Goal: Task Accomplishment & Management: Use online tool/utility

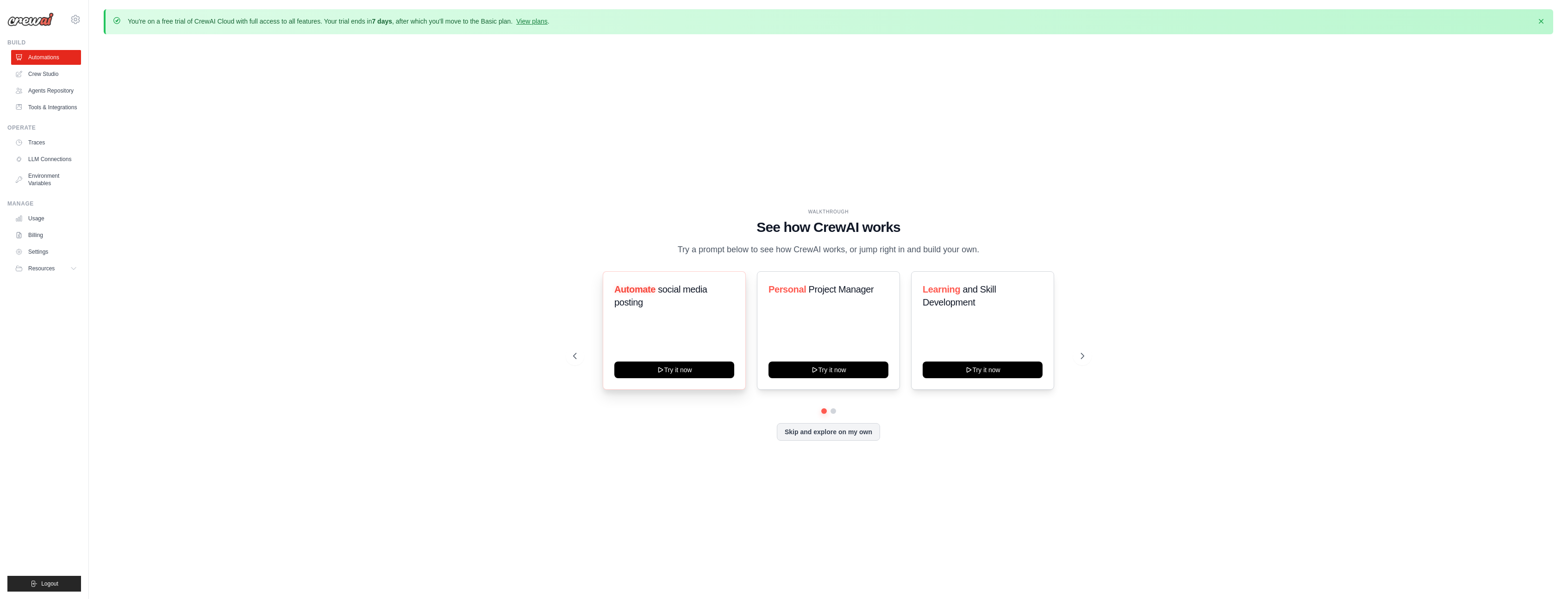
click at [685, 338] on div "Automate social media posting Try it now" at bounding box center [674, 330] width 143 height 119
click at [686, 370] on button "Try it now" at bounding box center [674, 368] width 120 height 16
click at [40, 70] on link "Crew Studio" at bounding box center [47, 74] width 70 height 15
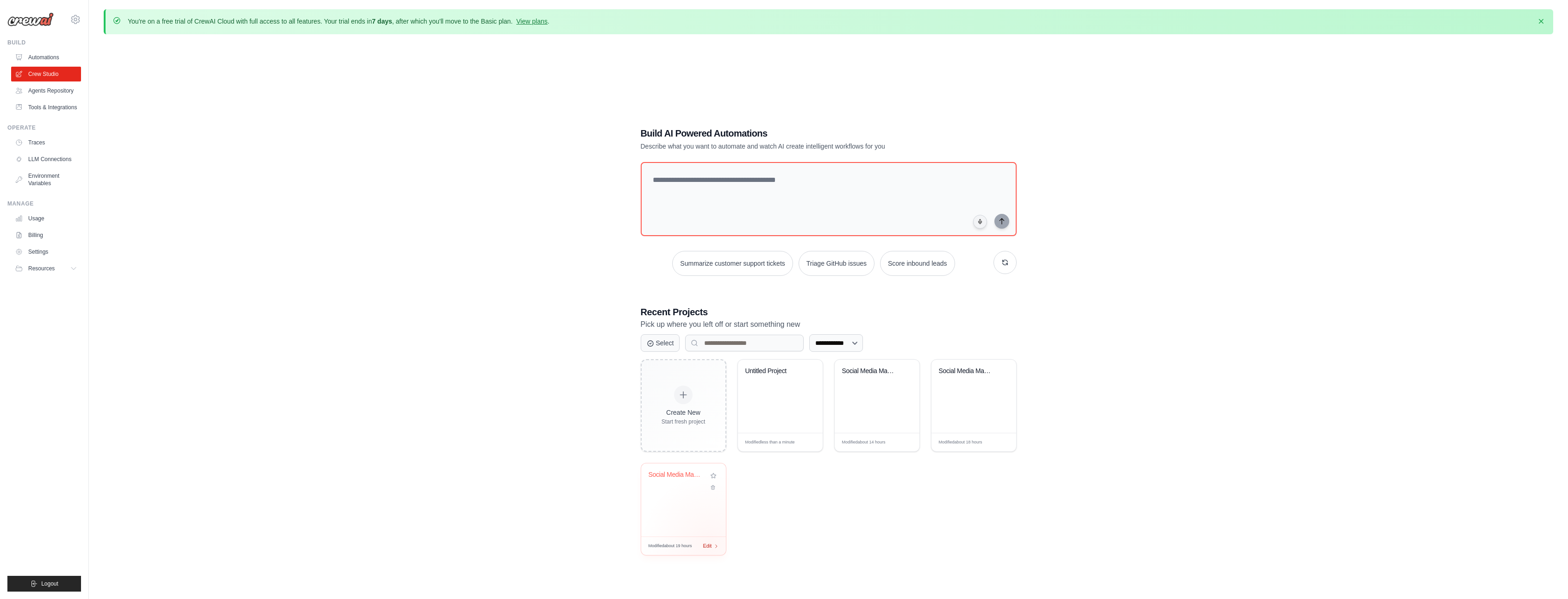
click at [710, 543] on span "Edit" at bounding box center [707, 546] width 9 height 8
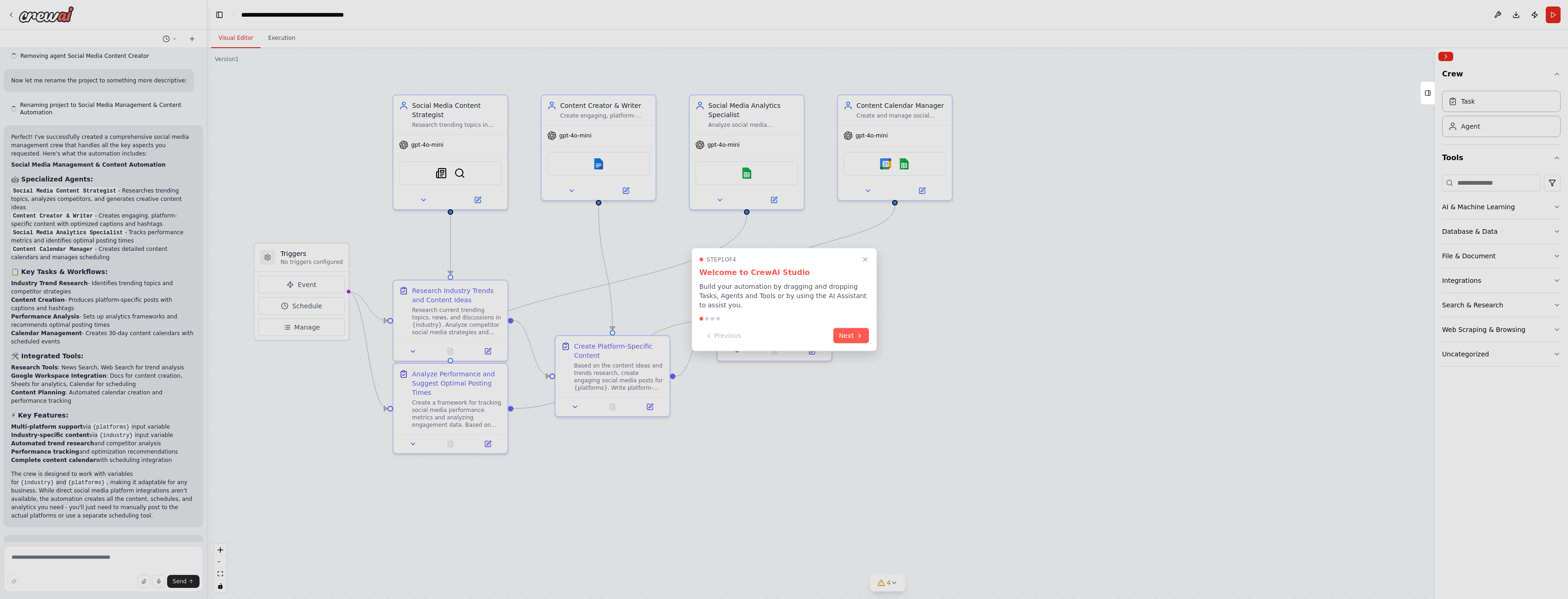
scroll to position [935, 0]
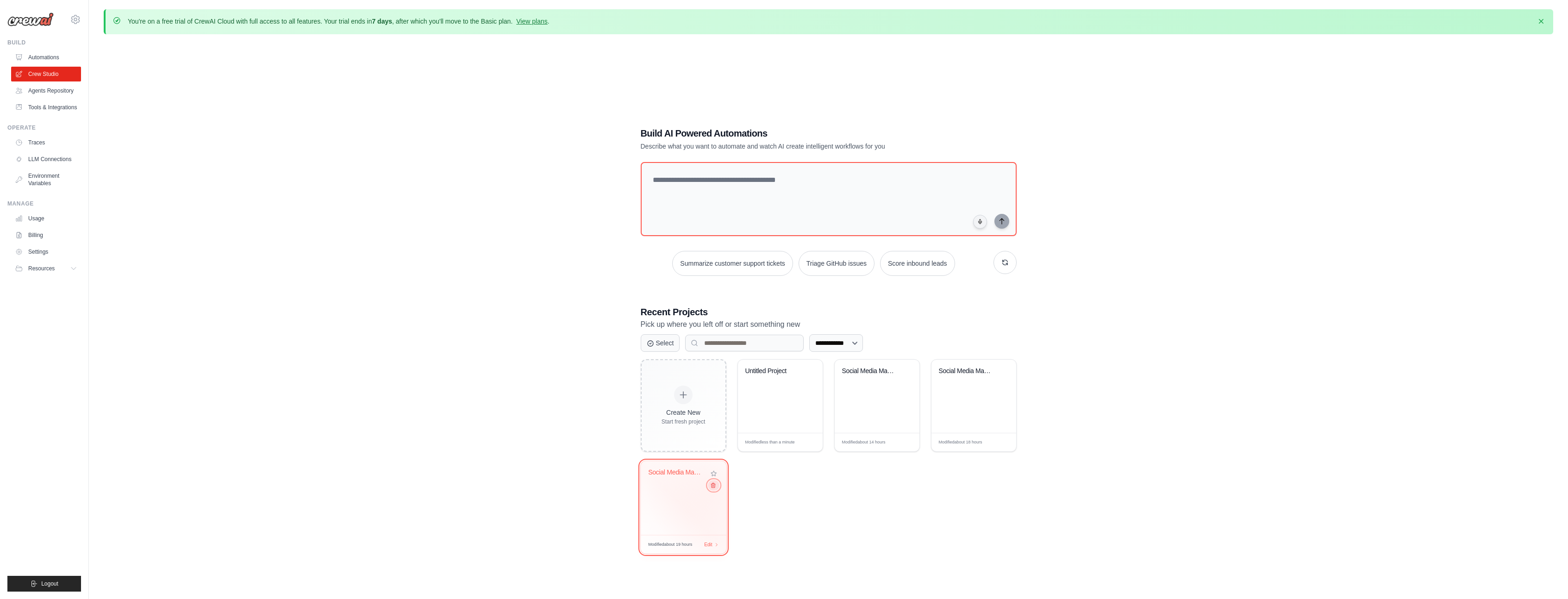
click at [714, 488] on icon at bounding box center [713, 486] width 6 height 6
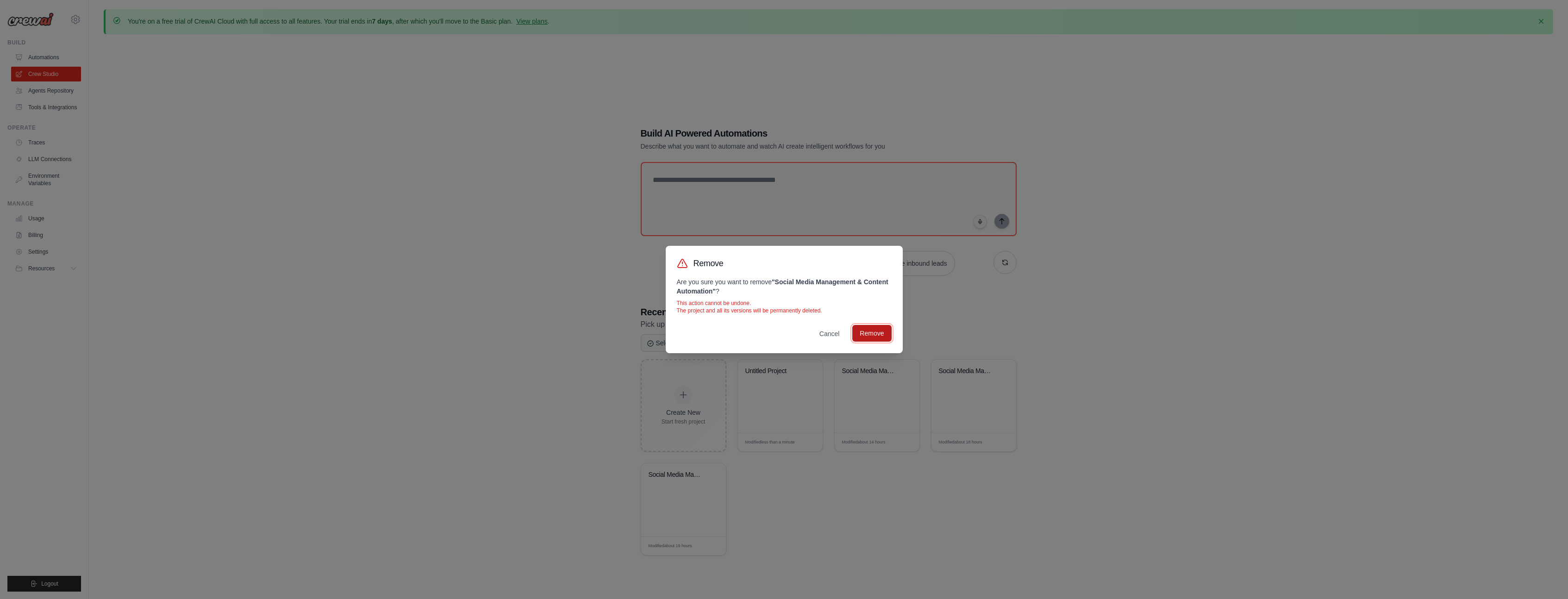
click at [880, 337] on button "Remove" at bounding box center [871, 333] width 39 height 16
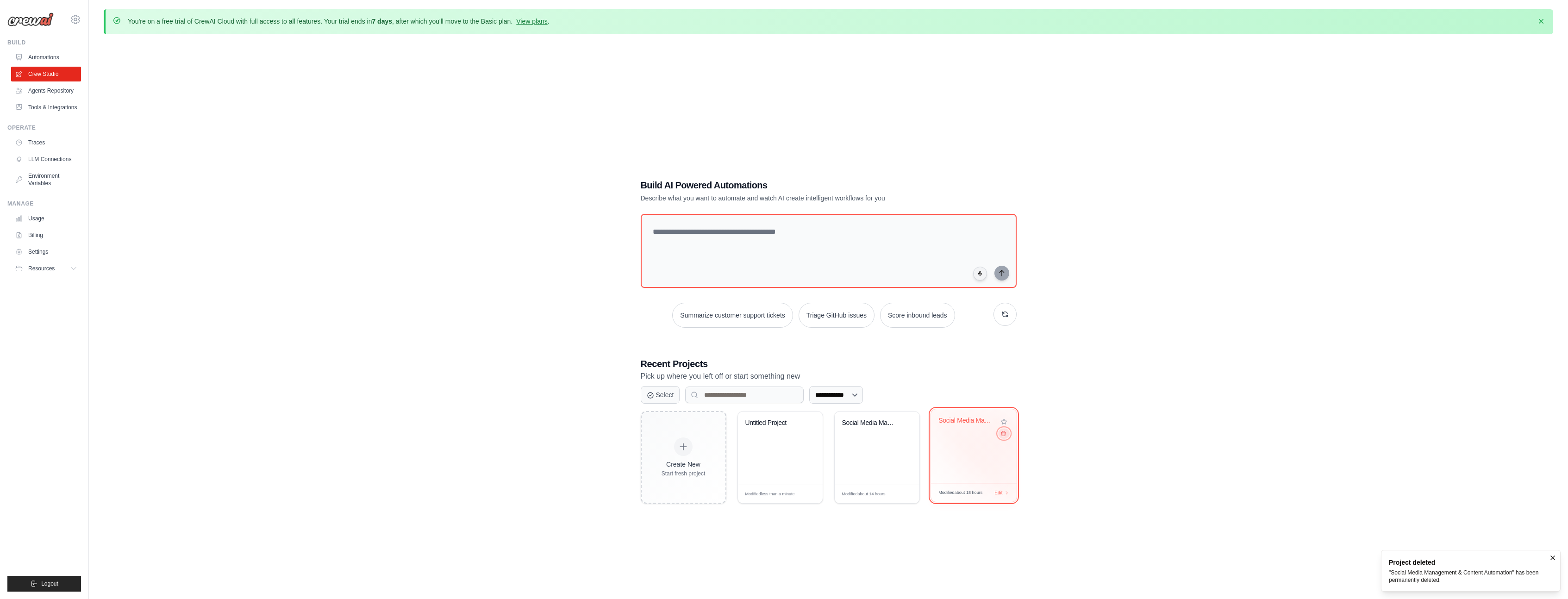
click at [1003, 432] on icon at bounding box center [1003, 434] width 6 height 6
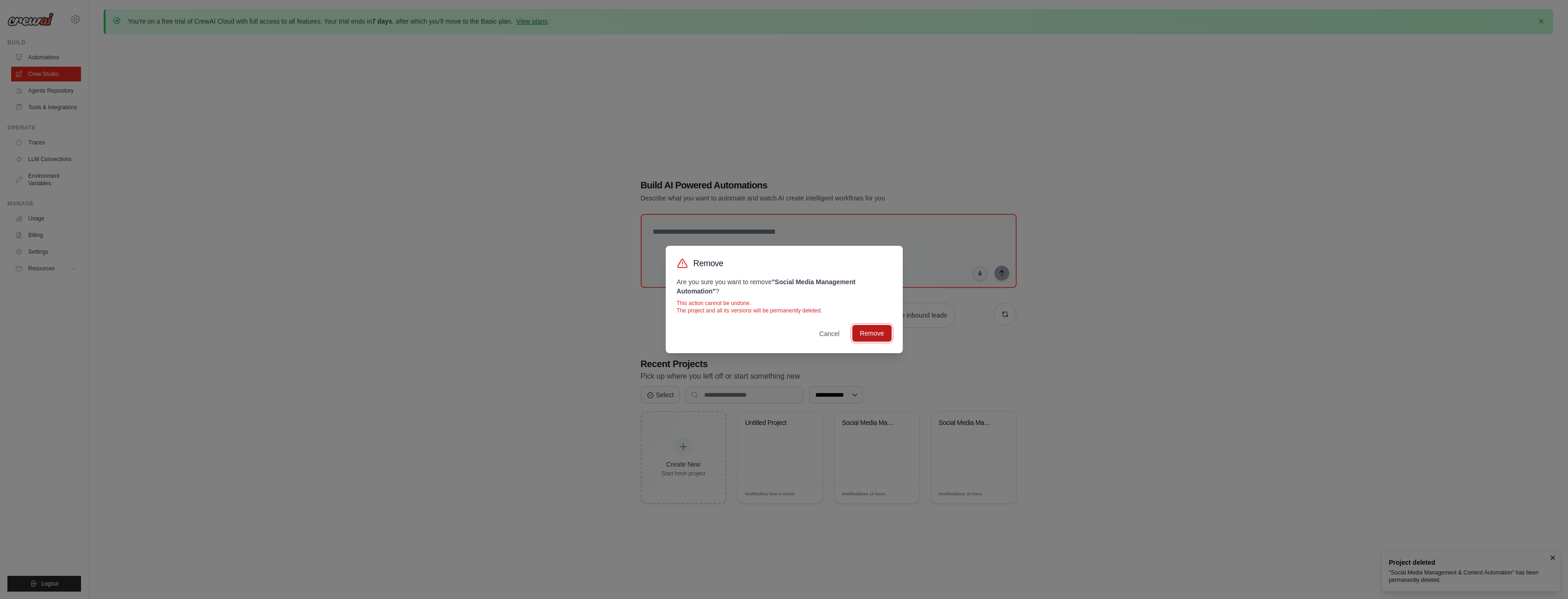
click at [867, 332] on button "Remove" at bounding box center [871, 333] width 39 height 16
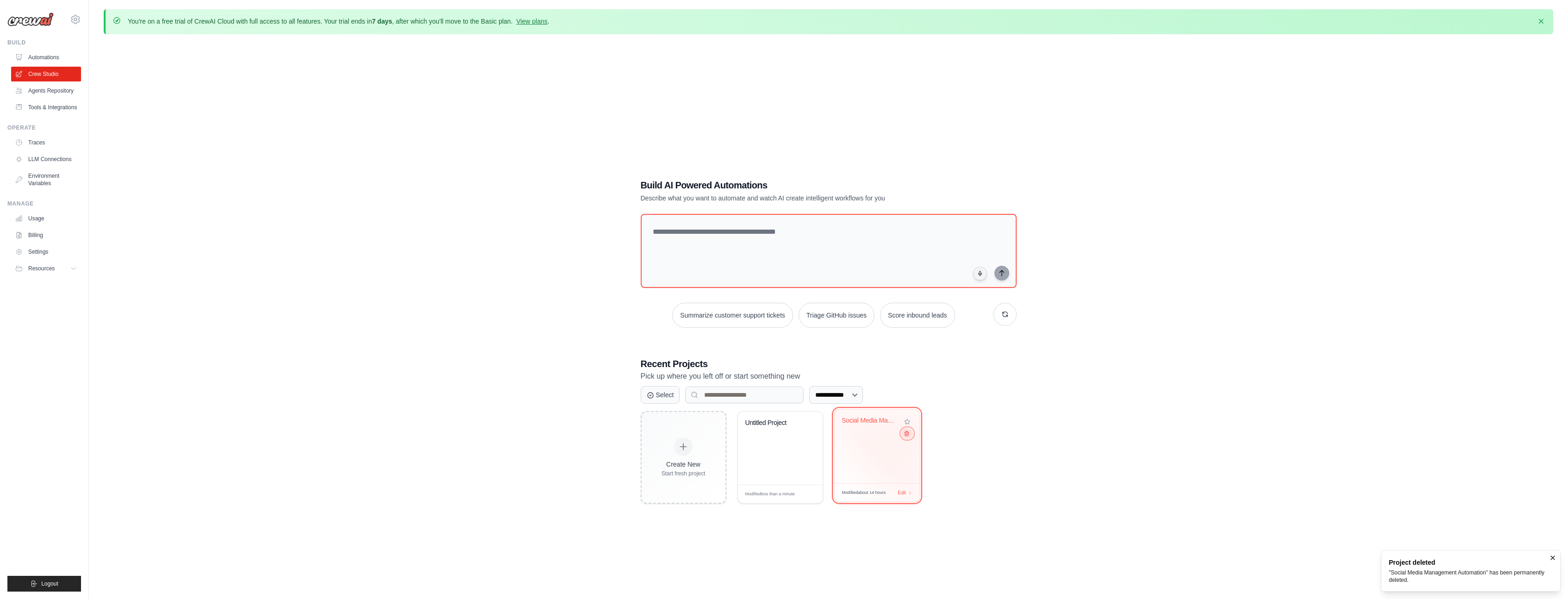
click at [908, 433] on icon at bounding box center [906, 434] width 6 height 6
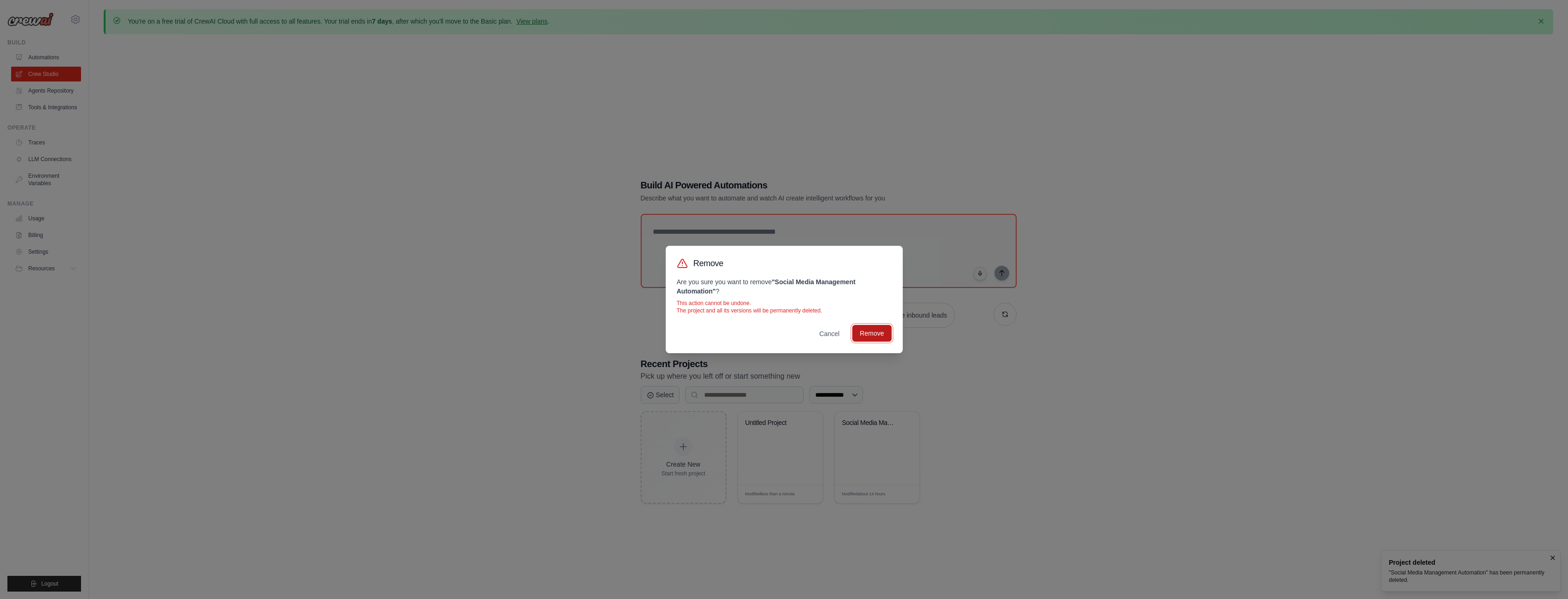
click at [869, 336] on button "Remove" at bounding box center [871, 333] width 39 height 16
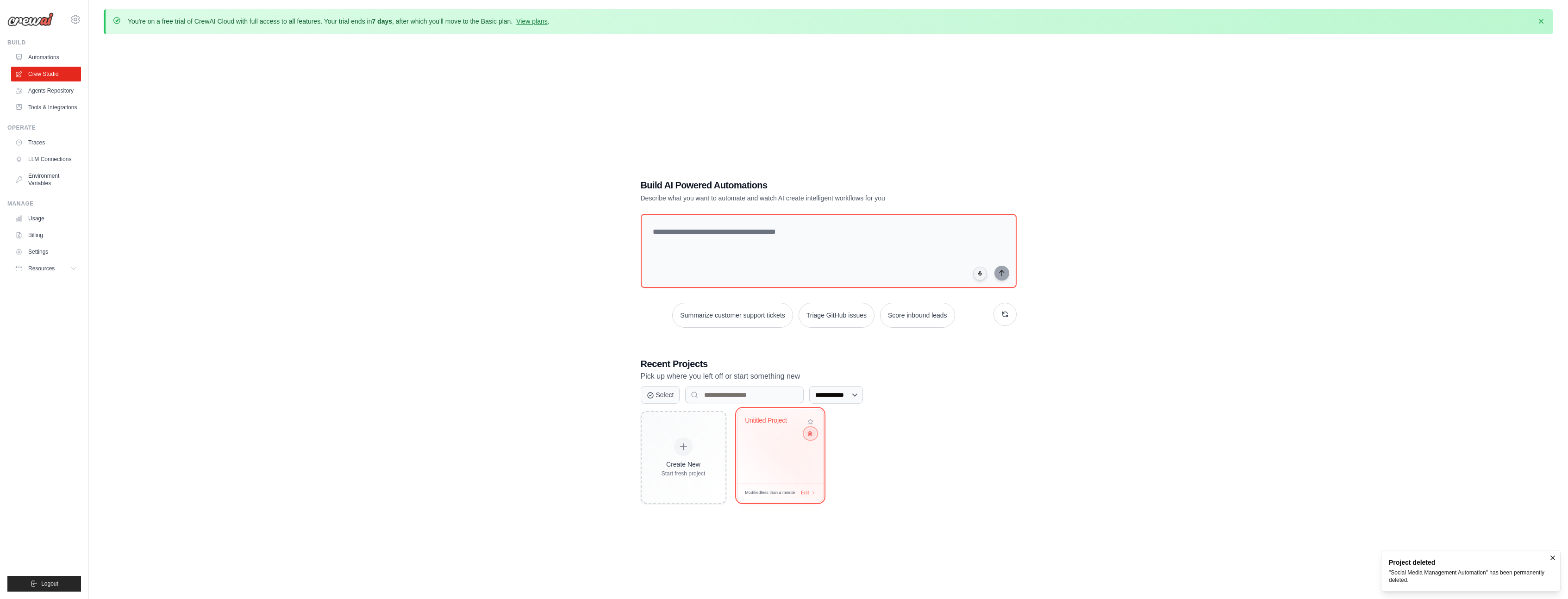
click at [811, 436] on icon at bounding box center [809, 434] width 6 height 6
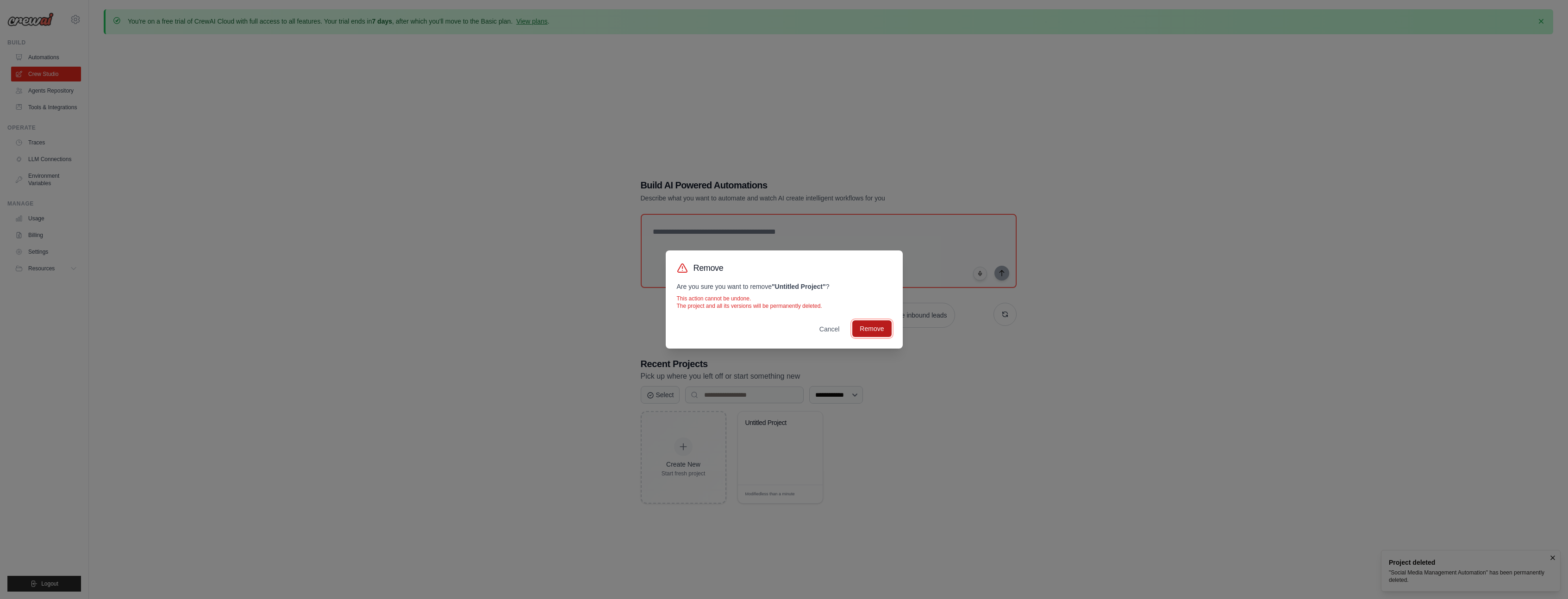
click at [868, 334] on button "Remove" at bounding box center [871, 328] width 39 height 16
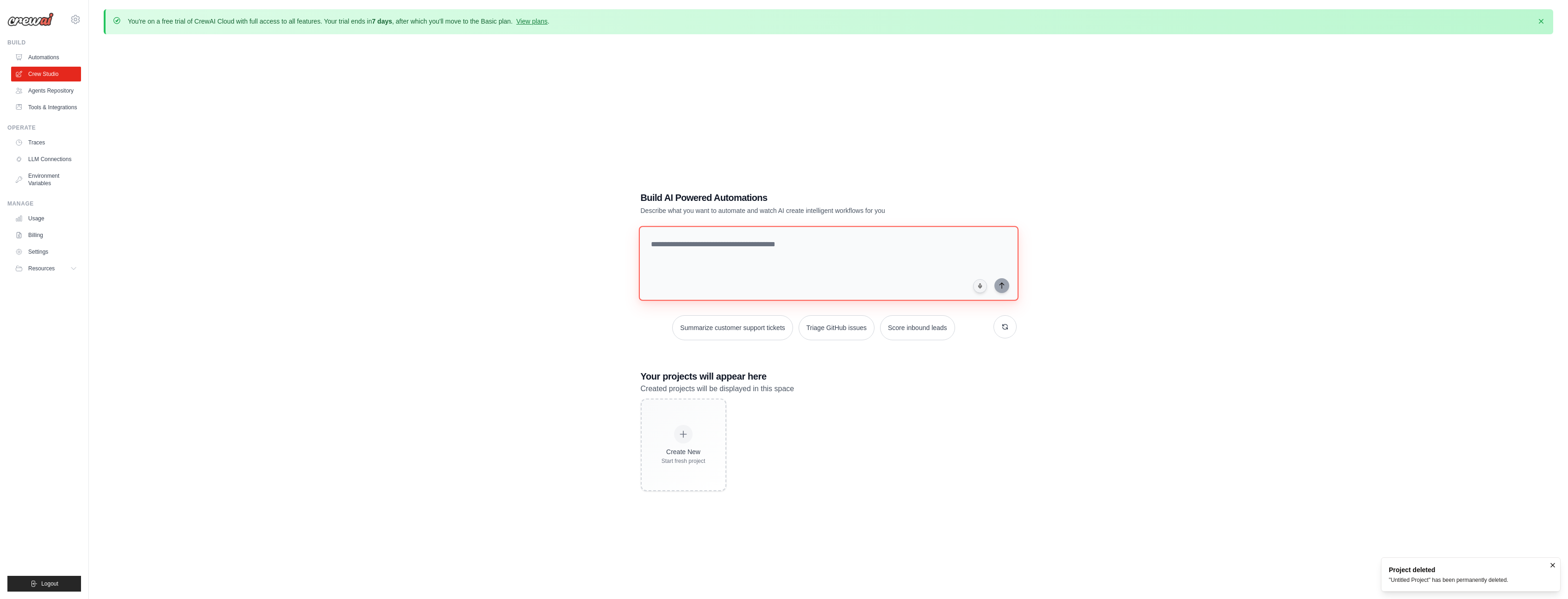
click at [729, 270] on textarea at bounding box center [828, 263] width 380 height 75
type textarea "**********"
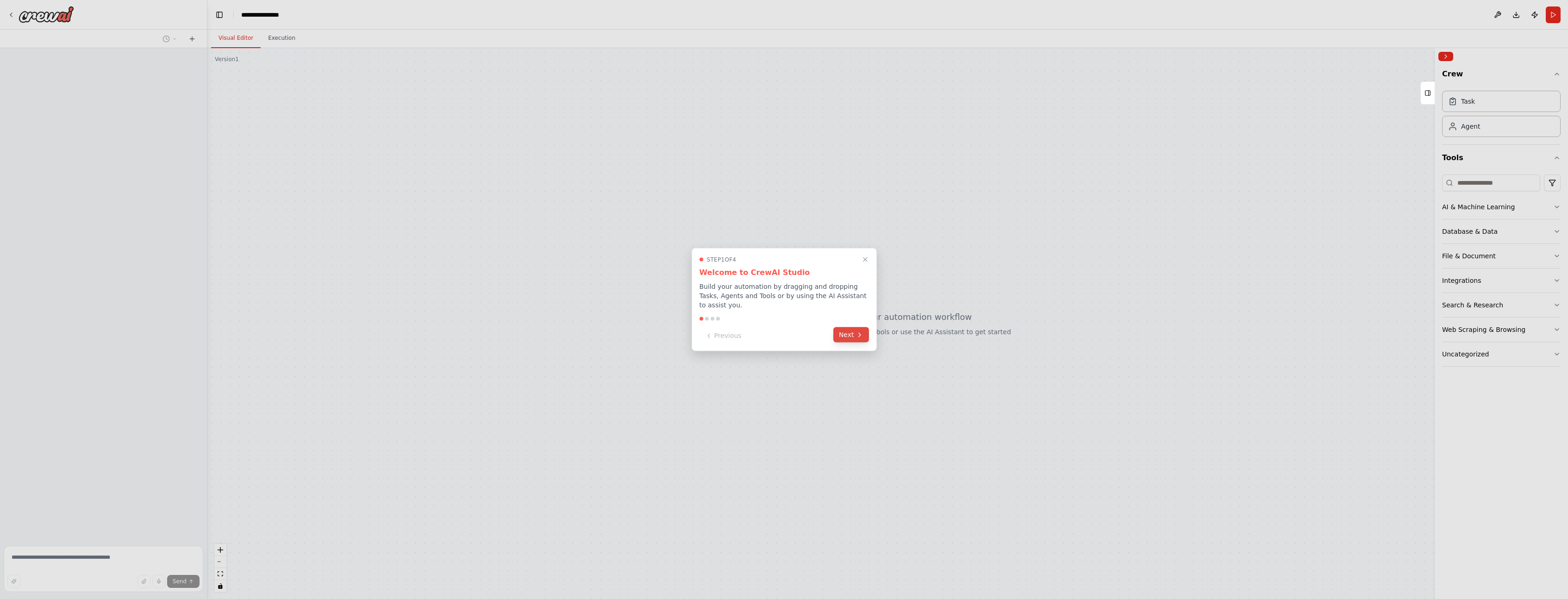
click at [842, 341] on button "Next" at bounding box center [851, 335] width 36 height 16
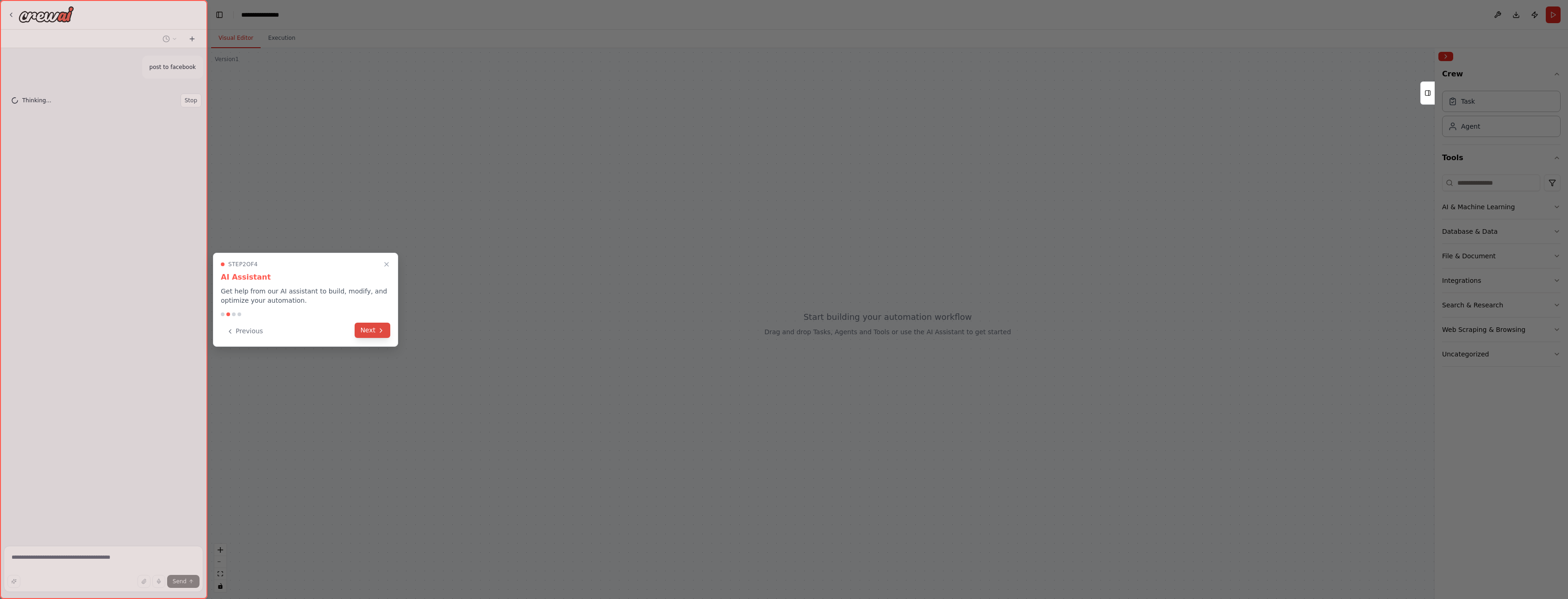
click at [366, 334] on button "Next" at bounding box center [373, 330] width 36 height 16
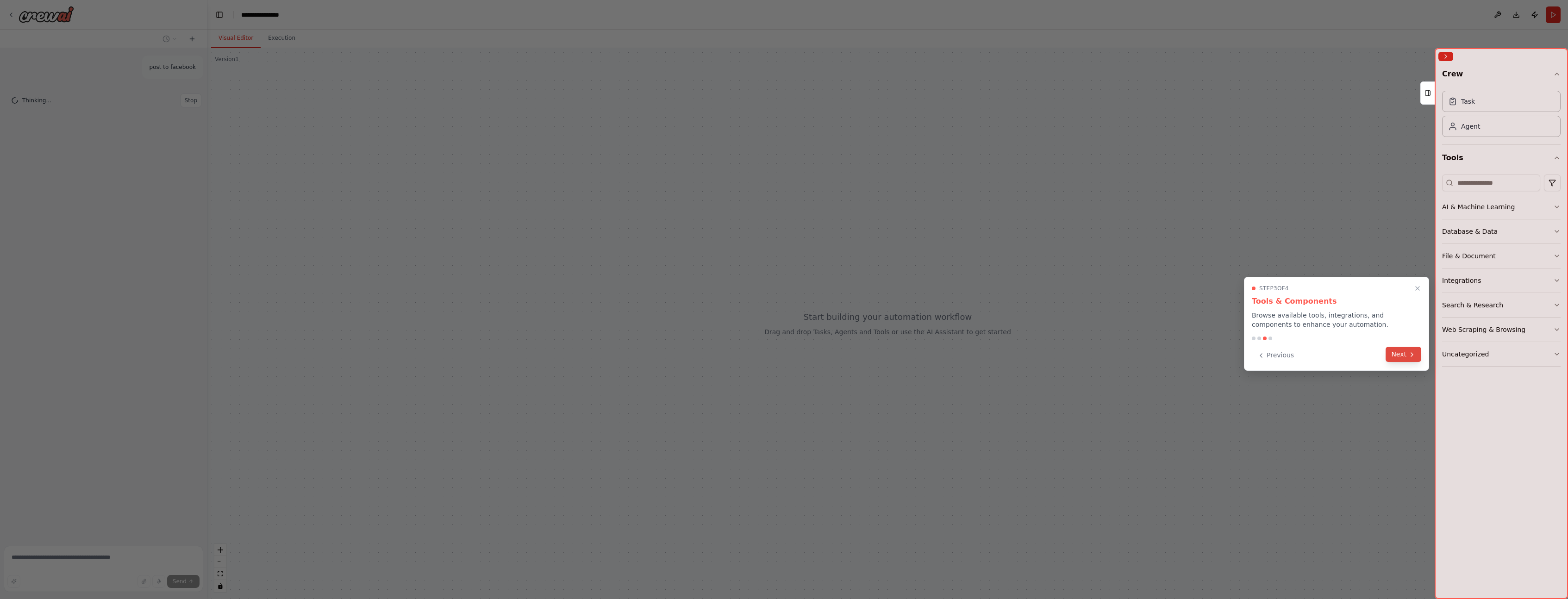
click at [1399, 357] on button "Next" at bounding box center [1403, 354] width 36 height 16
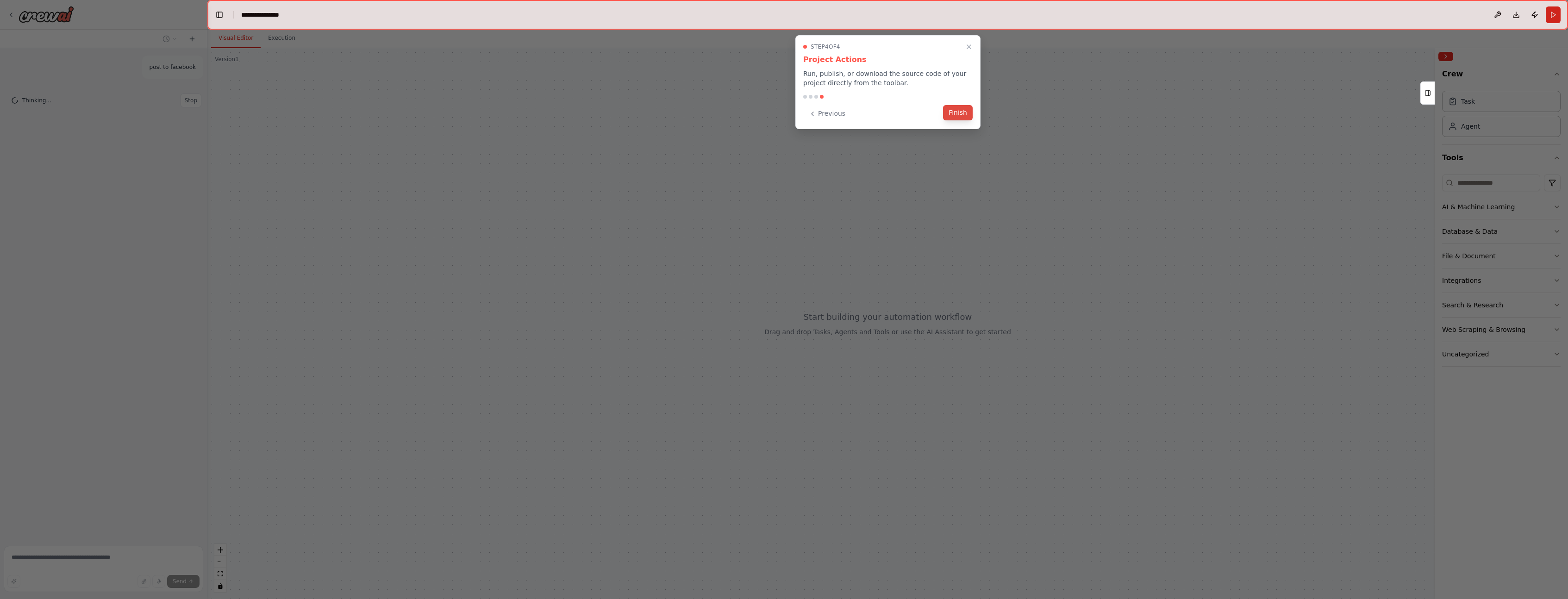
click at [956, 118] on button "Finish" at bounding box center [958, 113] width 30 height 16
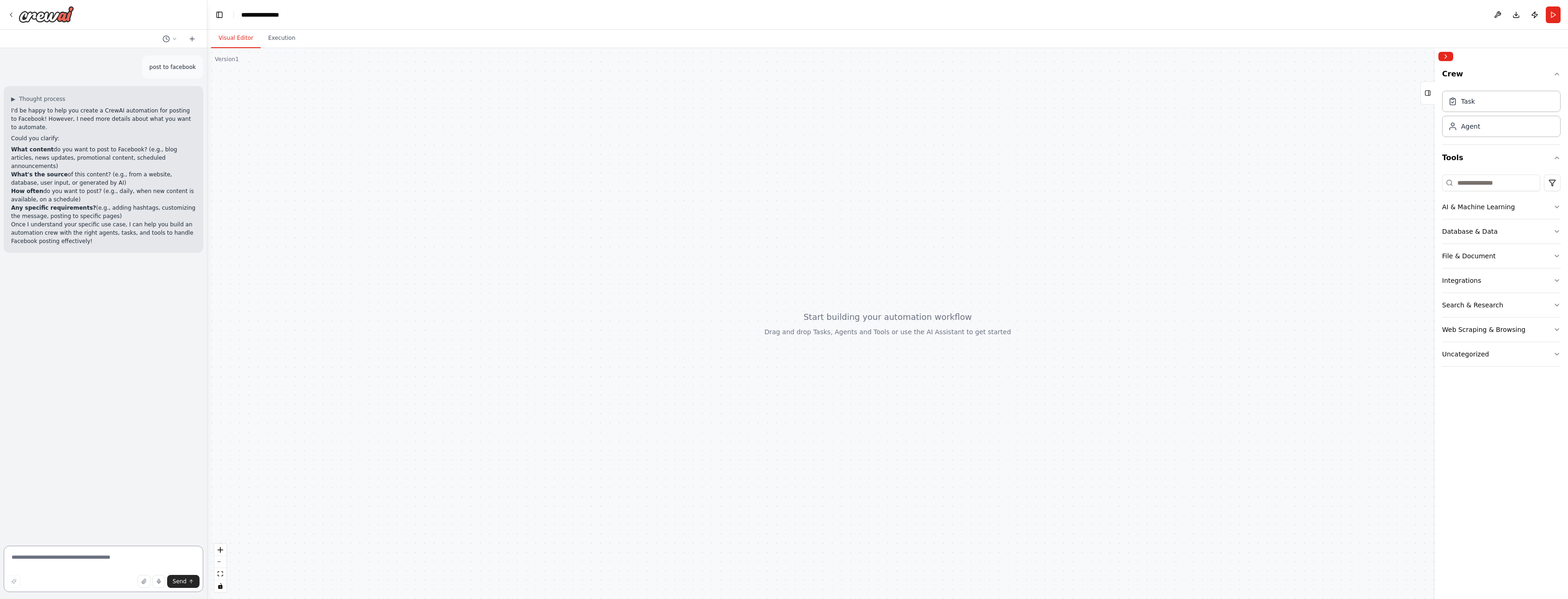
click at [121, 559] on textarea at bounding box center [103, 569] width 200 height 47
type textarea "**********"
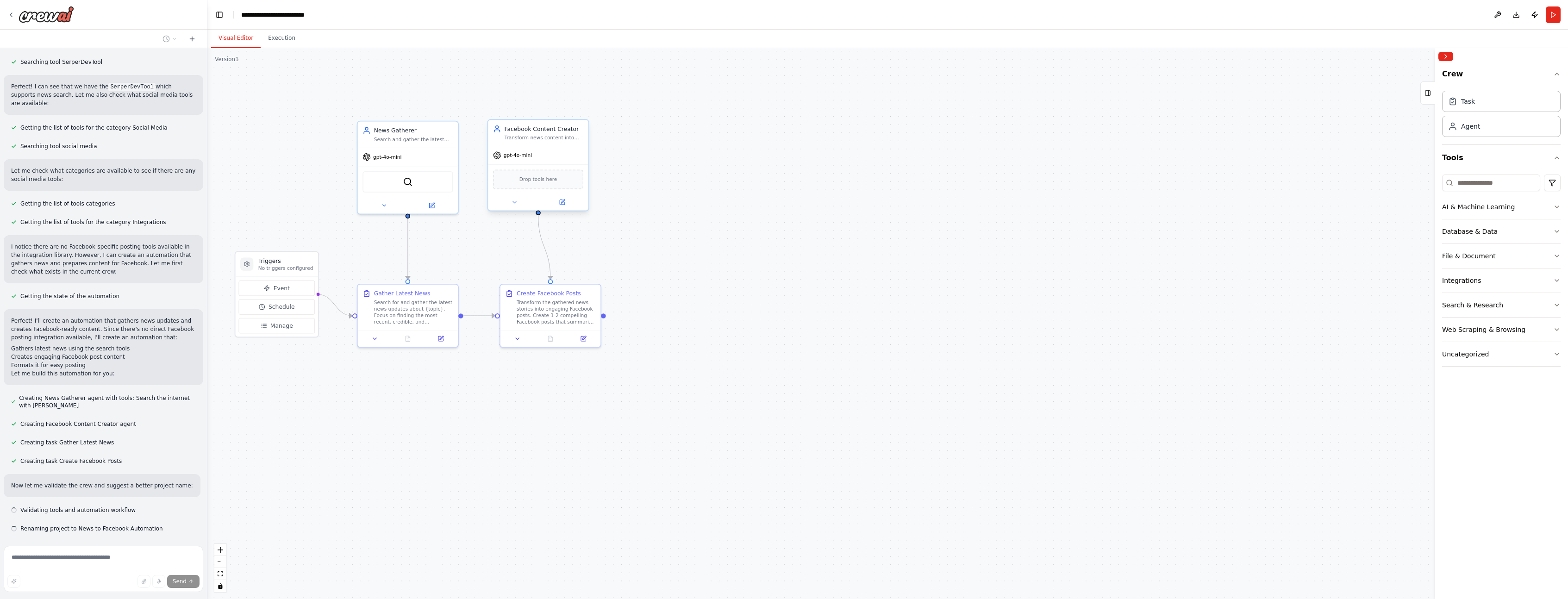
scroll to position [399, 0]
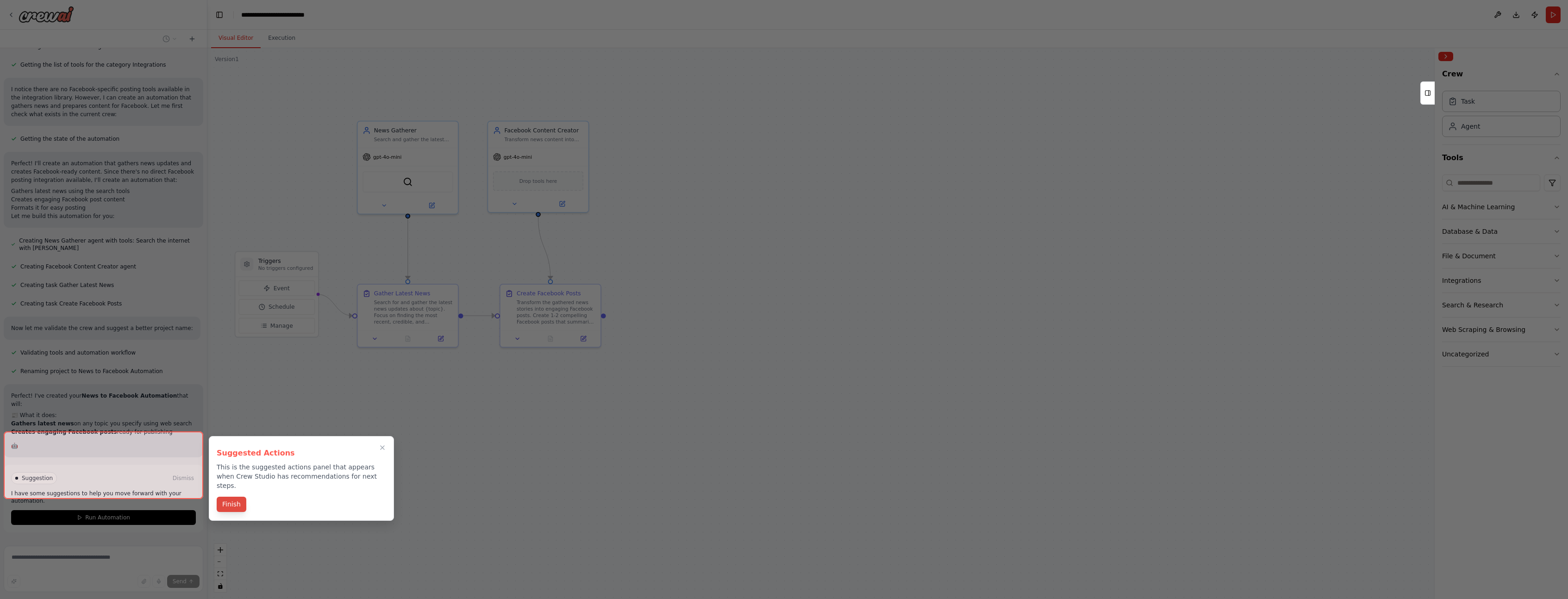
click at [231, 497] on button "Finish" at bounding box center [231, 505] width 30 height 16
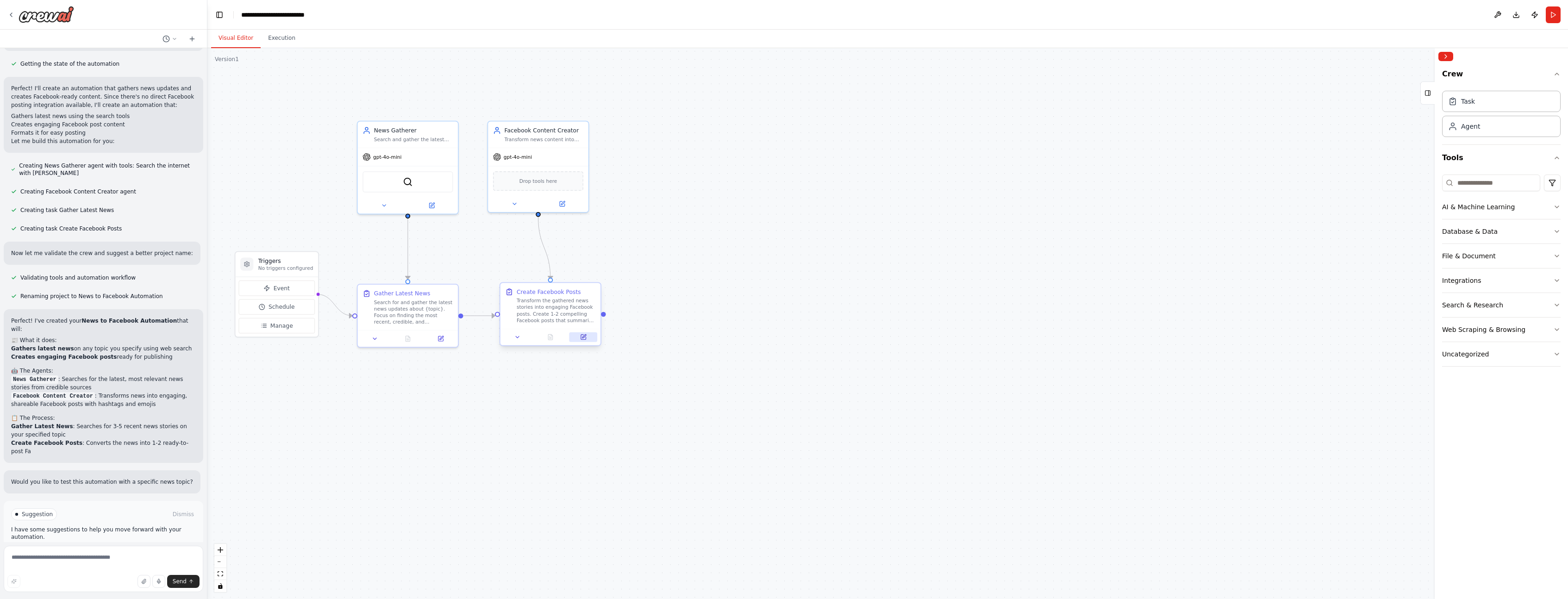
click at [582, 338] on icon at bounding box center [583, 337] width 5 height 5
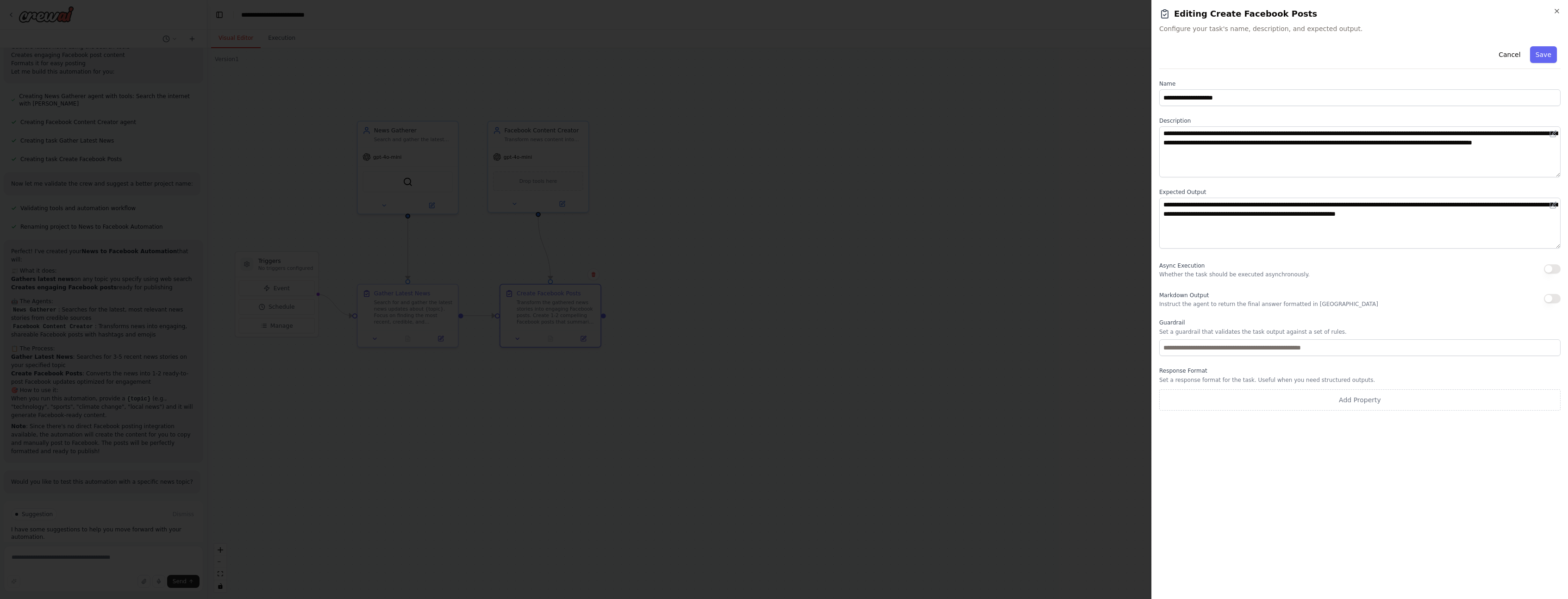
scroll to position [691, 0]
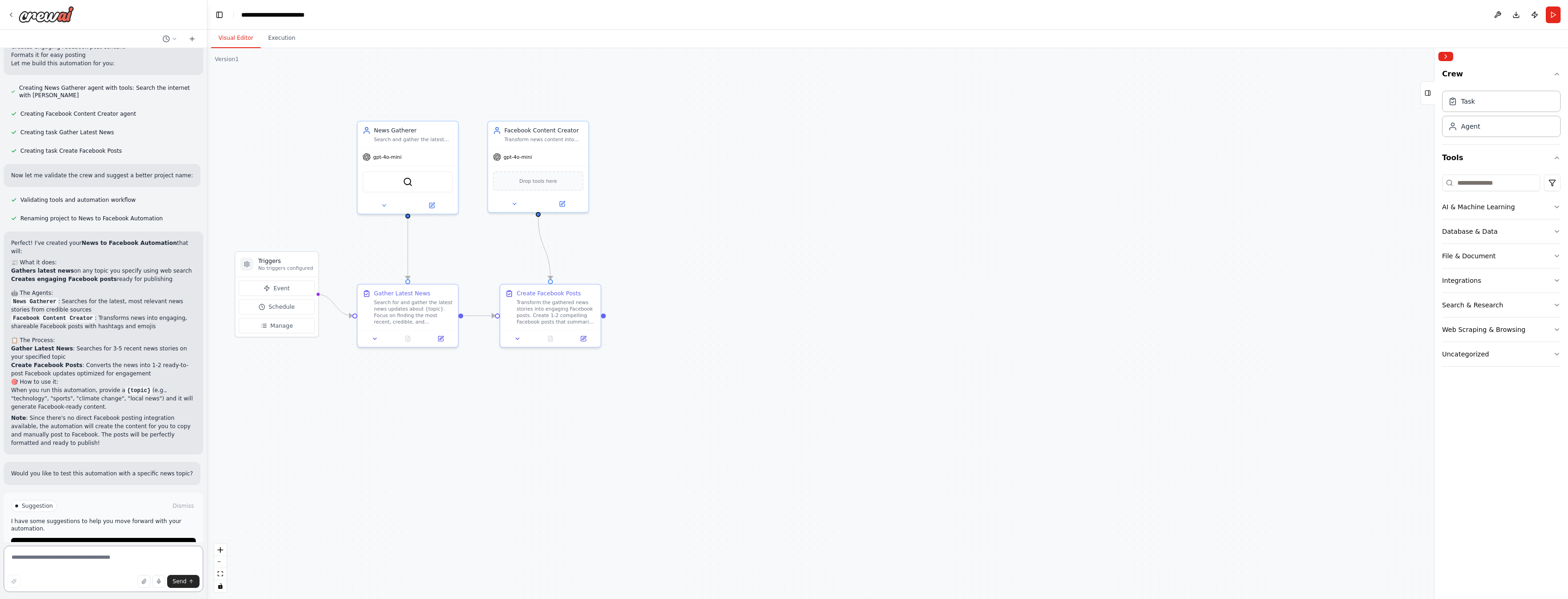
click at [84, 570] on textarea at bounding box center [103, 569] width 200 height 47
click at [568, 316] on div "Transform the gathered news stories into engaging Facebook posts. Create 1-2 co…" at bounding box center [556, 310] width 79 height 26
click at [593, 277] on button at bounding box center [593, 274] width 12 height 12
click at [577, 280] on button "Confirm" at bounding box center [567, 274] width 33 height 11
click at [560, 144] on div "Facebook Content Creator Transform news content into engaging, shareable Facebo…" at bounding box center [537, 132] width 100 height 26
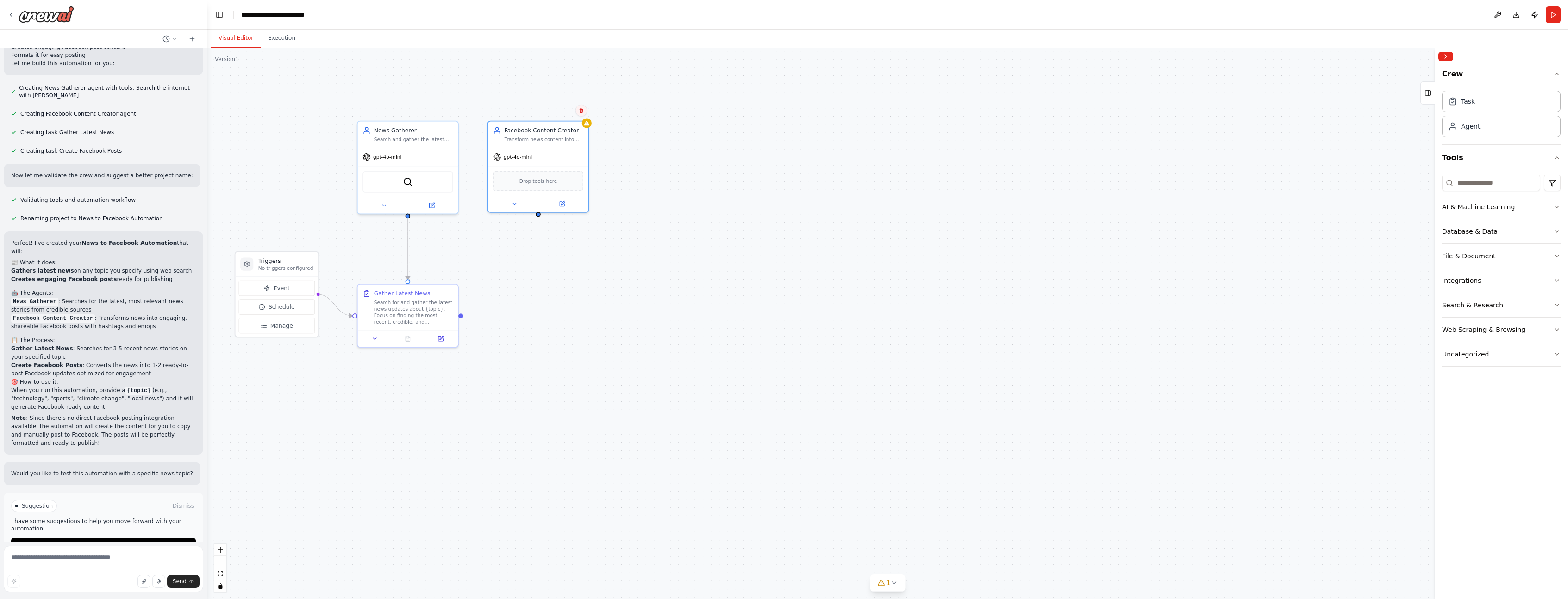
click at [579, 113] on icon at bounding box center [581, 110] width 5 height 5
click at [556, 105] on div "Confirm" at bounding box center [555, 110] width 33 height 12
click at [556, 108] on button "Confirm" at bounding box center [555, 110] width 33 height 11
click at [96, 569] on textarea at bounding box center [103, 569] width 200 height 47
click at [141, 559] on textarea at bounding box center [103, 569] width 200 height 47
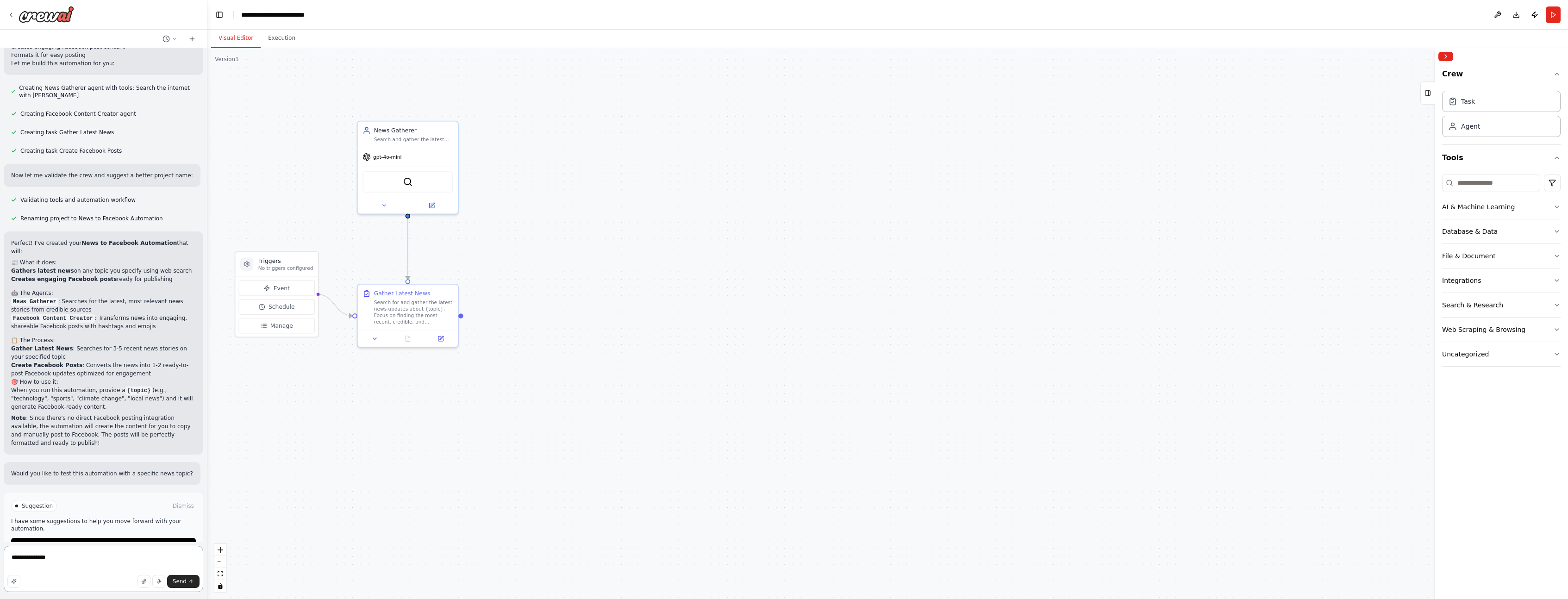
type textarea "**********"
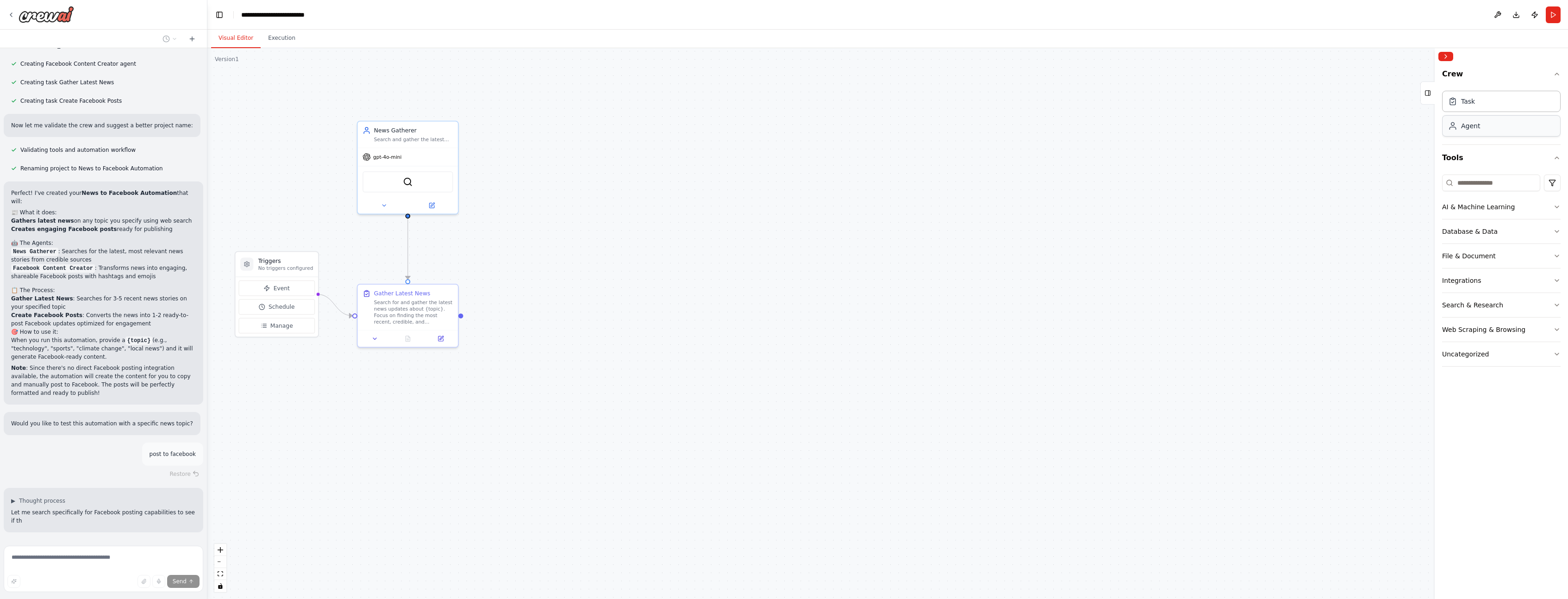
scroll to position [768, 0]
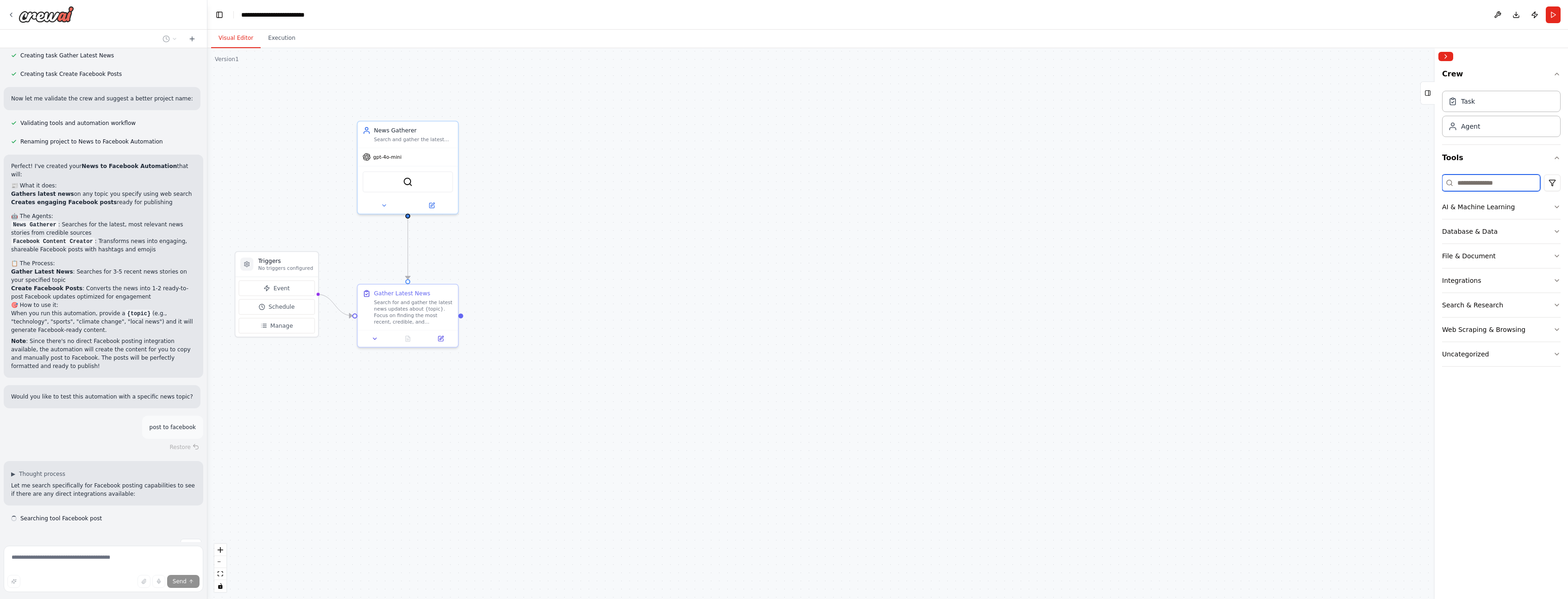
click at [1486, 183] on input at bounding box center [1491, 183] width 98 height 16
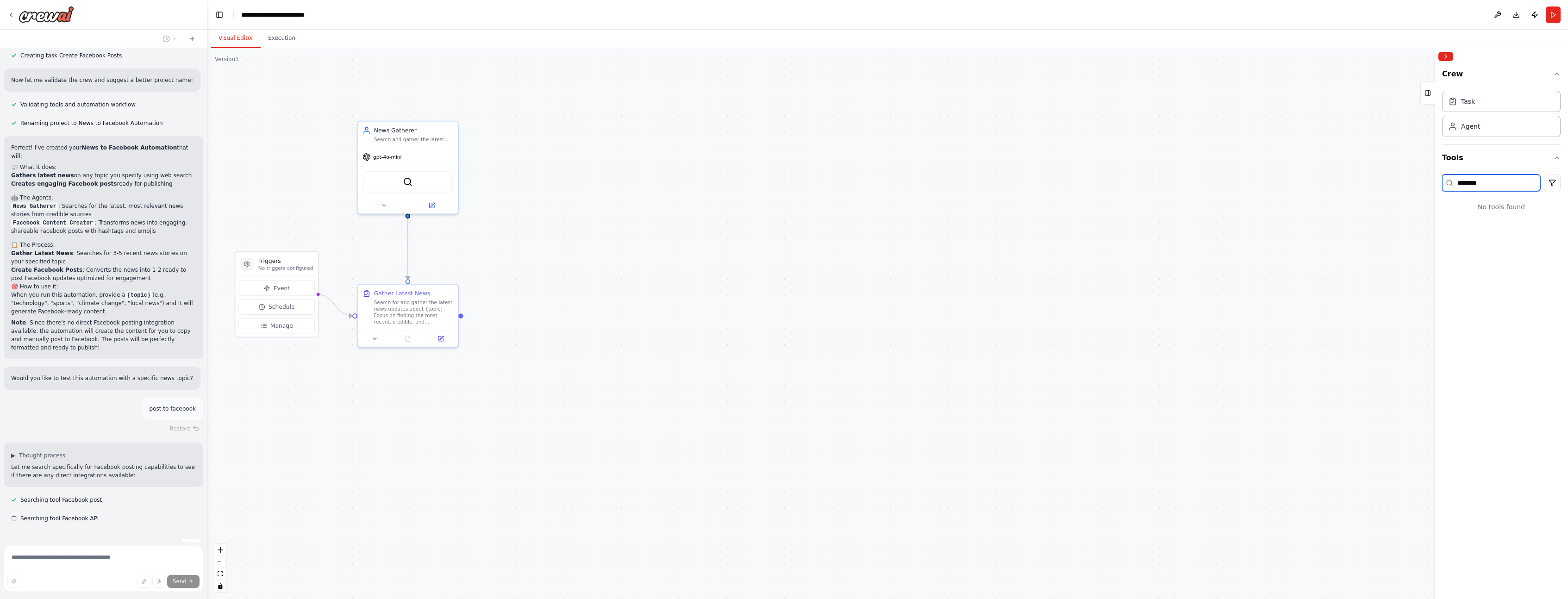
click at [1494, 183] on input "********" at bounding box center [1491, 183] width 98 height 16
click at [1549, 183] on html "post to facebook ▶ Thought process I'd be happy to help you create a CrewAI aut…" at bounding box center [784, 299] width 1568 height 599
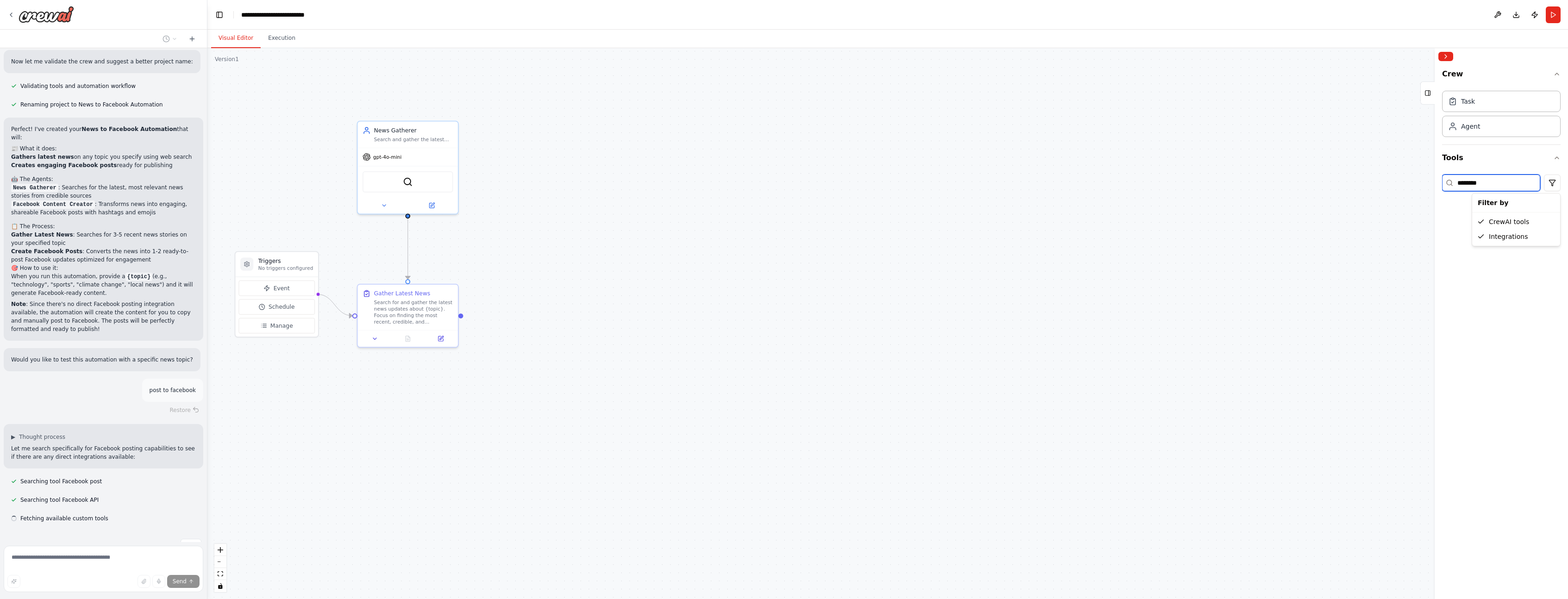
click at [1486, 180] on html "post to facebook ▶ Thought process I'd be happy to help you create a CrewAI aut…" at bounding box center [784, 299] width 1568 height 599
click at [1504, 180] on input "********" at bounding box center [1491, 183] width 98 height 16
click at [1431, 96] on button "Tools" at bounding box center [1427, 93] width 14 height 23
click at [1565, 97] on button "Tools" at bounding box center [1560, 93] width 14 height 23
drag, startPoint x: 1488, startPoint y: 183, endPoint x: 1418, endPoint y: 179, distance: 70.1
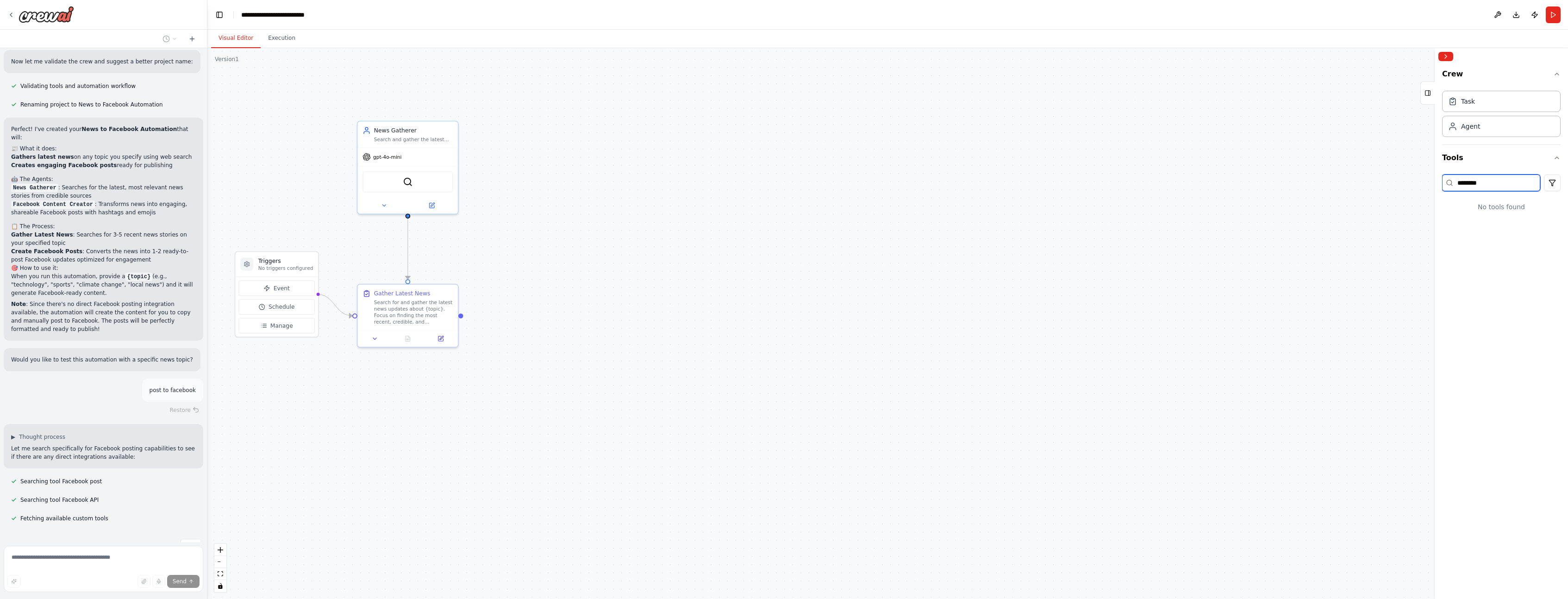
click at [1418, 179] on div "post to facebook ▶ Thought process I'd be happy to help you create a CrewAI aut…" at bounding box center [784, 299] width 1568 height 599
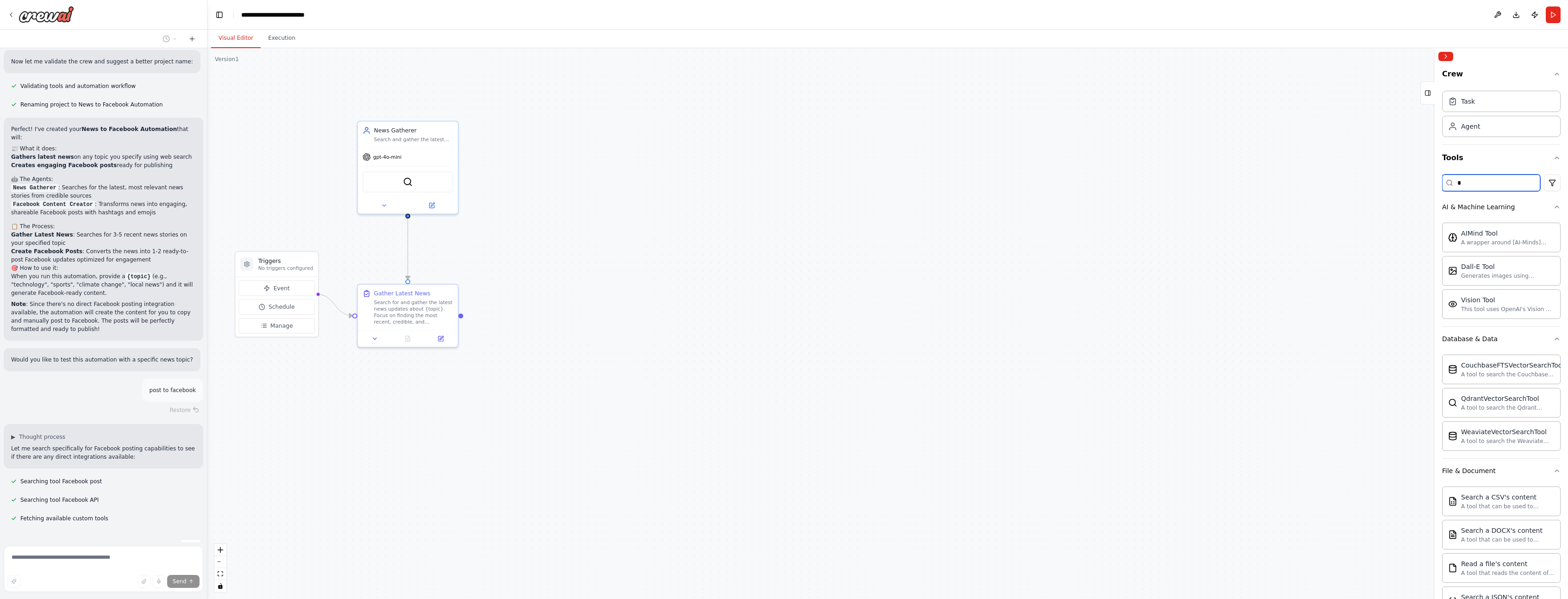
type input "*"
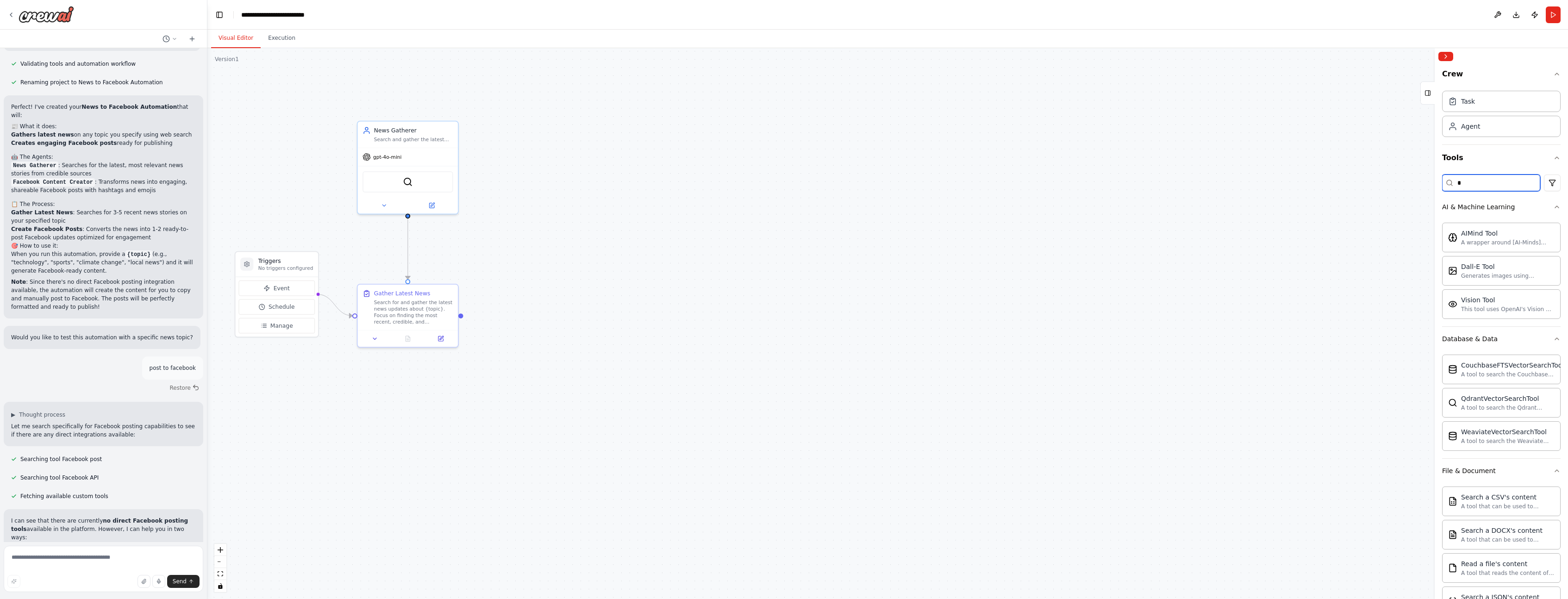
click at [1476, 185] on input "*" at bounding box center [1491, 183] width 98 height 16
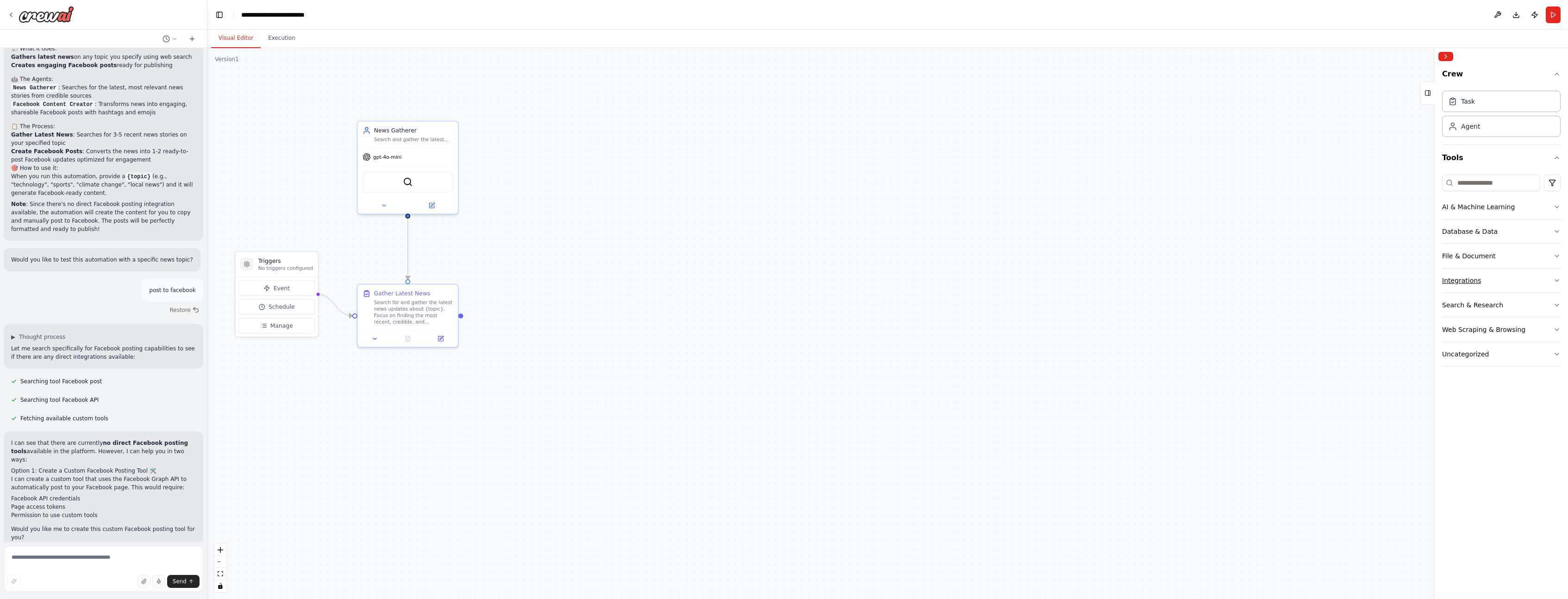
click at [1490, 278] on button "Integrations" at bounding box center [1501, 280] width 119 height 24
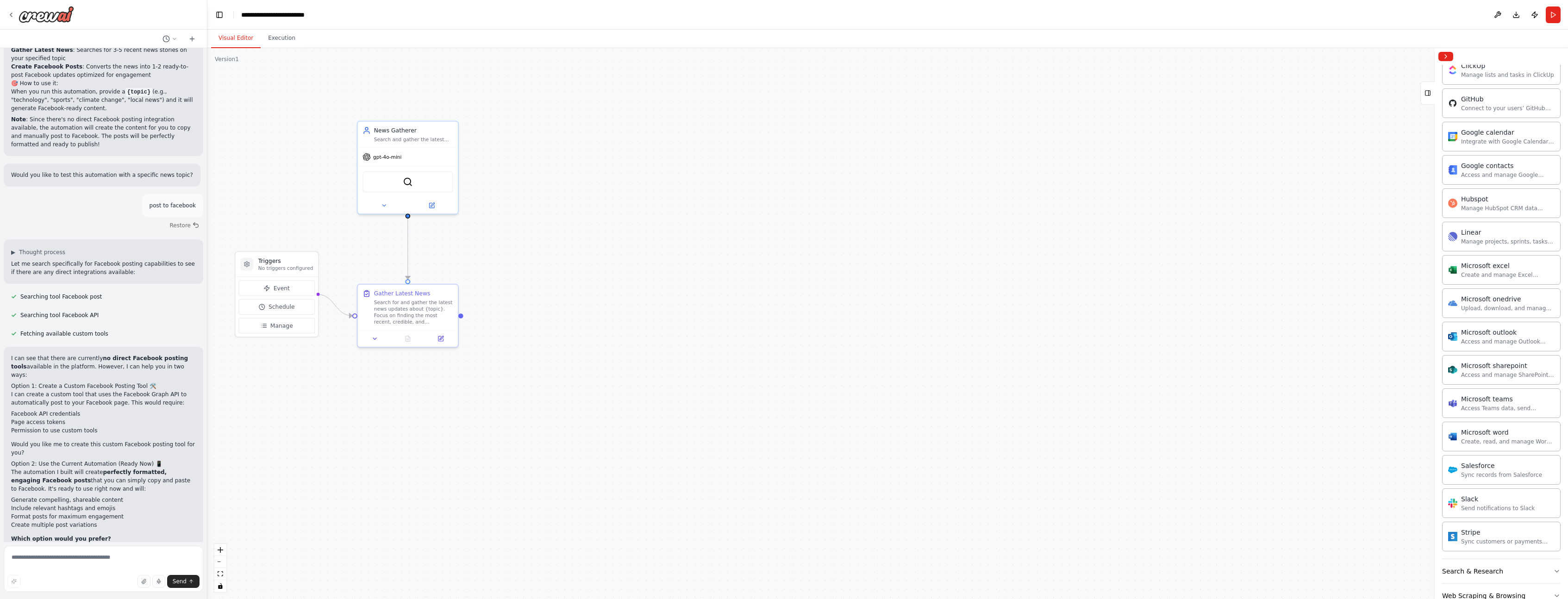
scroll to position [976, 0]
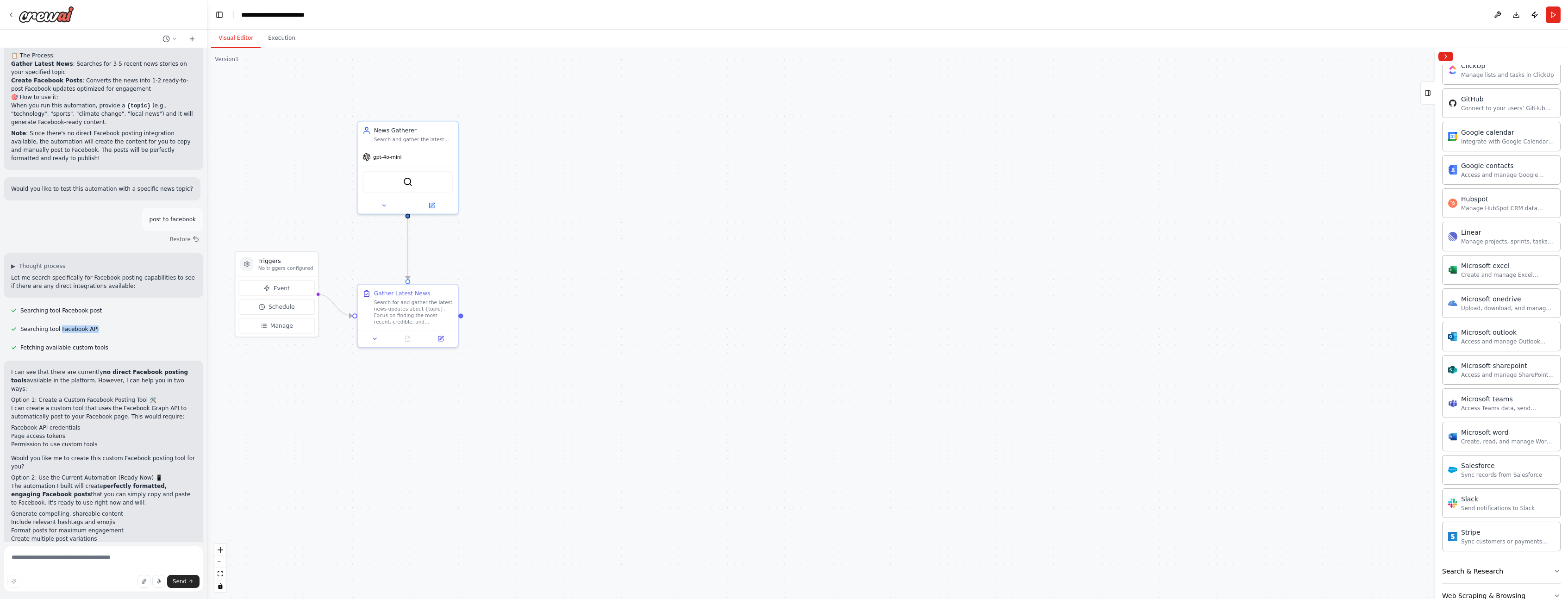
drag, startPoint x: 102, startPoint y: 305, endPoint x: 61, endPoint y: 305, distance: 41.0
click at [61, 324] on div "Searching tool Facebook API" at bounding box center [55, 329] width 103 height 11
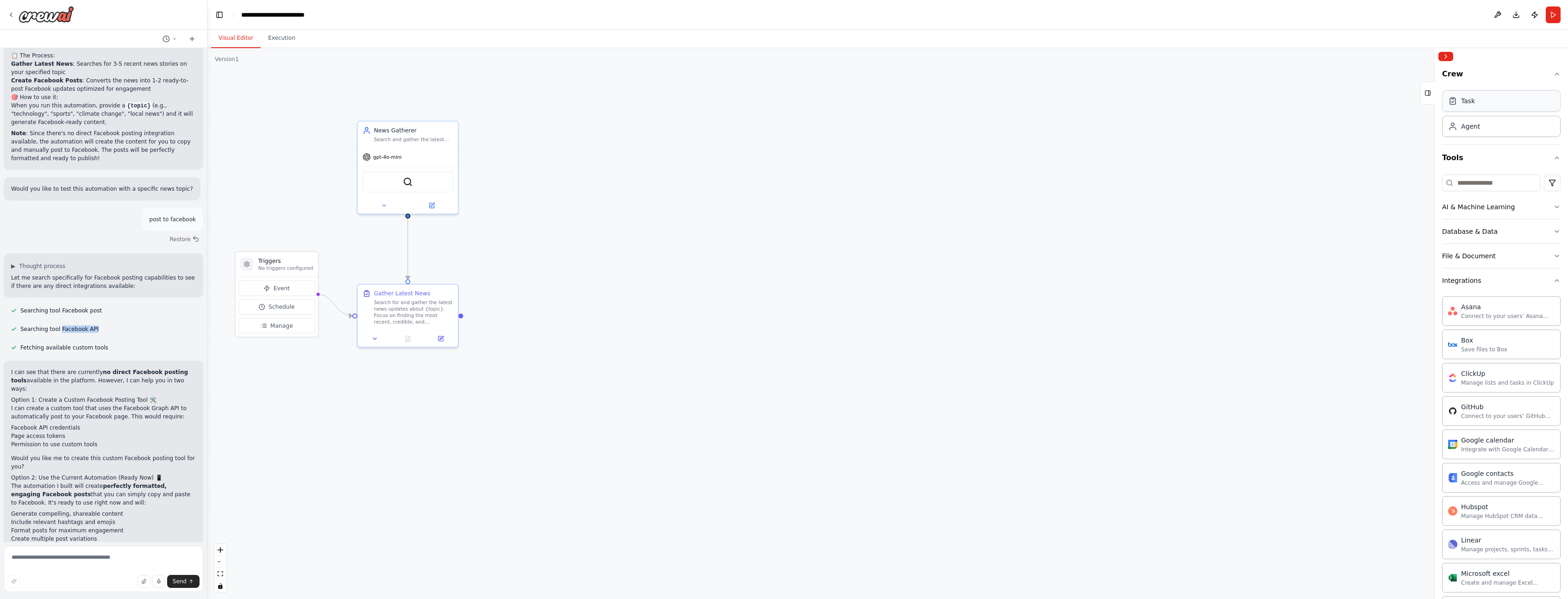
click at [1477, 106] on div "Task" at bounding box center [1501, 100] width 119 height 21
click at [1469, 125] on div "Agent" at bounding box center [1470, 126] width 19 height 9
drag, startPoint x: 673, startPoint y: 184, endPoint x: 550, endPoint y: 158, distance: 125.7
click at [550, 158] on div "gpt-4o-mini" at bounding box center [562, 163] width 100 height 18
click at [583, 214] on icon at bounding box center [586, 210] width 6 height 6
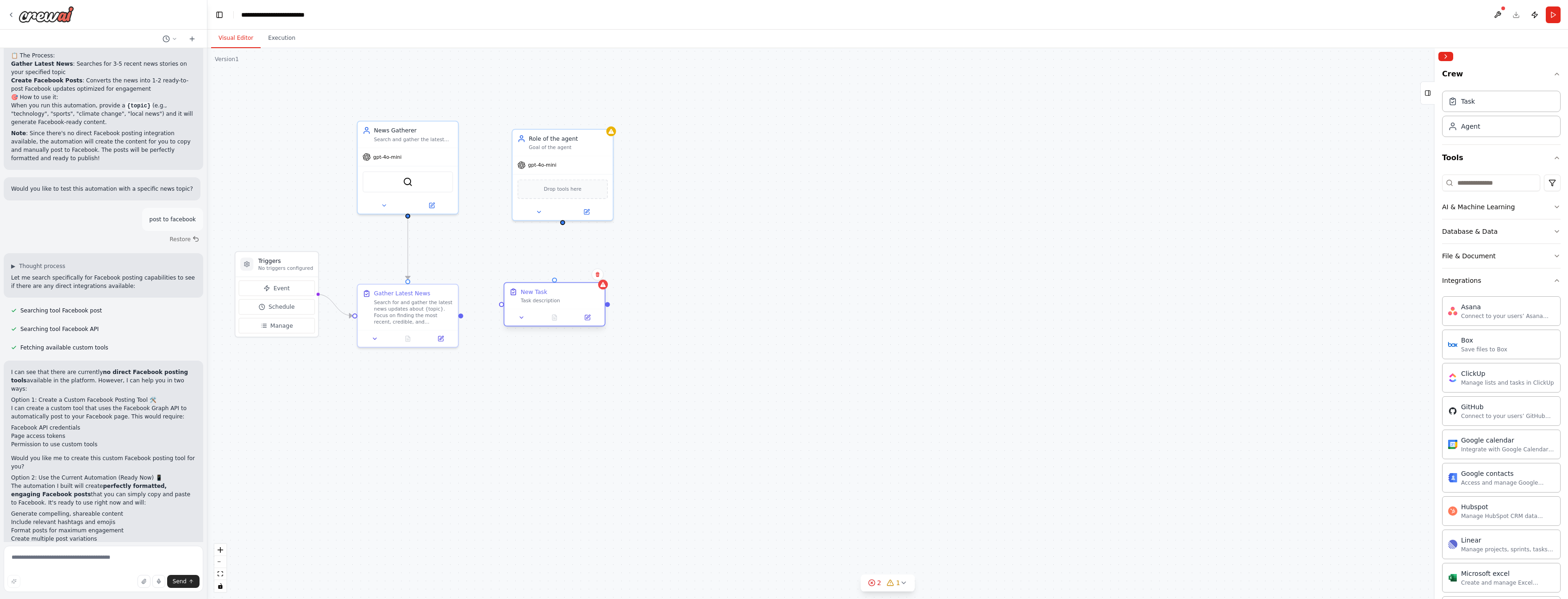
drag, startPoint x: 574, startPoint y: 329, endPoint x: 555, endPoint y: 302, distance: 33.0
click at [555, 302] on div "New Task Task description" at bounding box center [554, 295] width 100 height 26
click at [581, 301] on div "Task description" at bounding box center [561, 301] width 79 height 6
click at [589, 318] on icon at bounding box center [587, 318] width 5 height 5
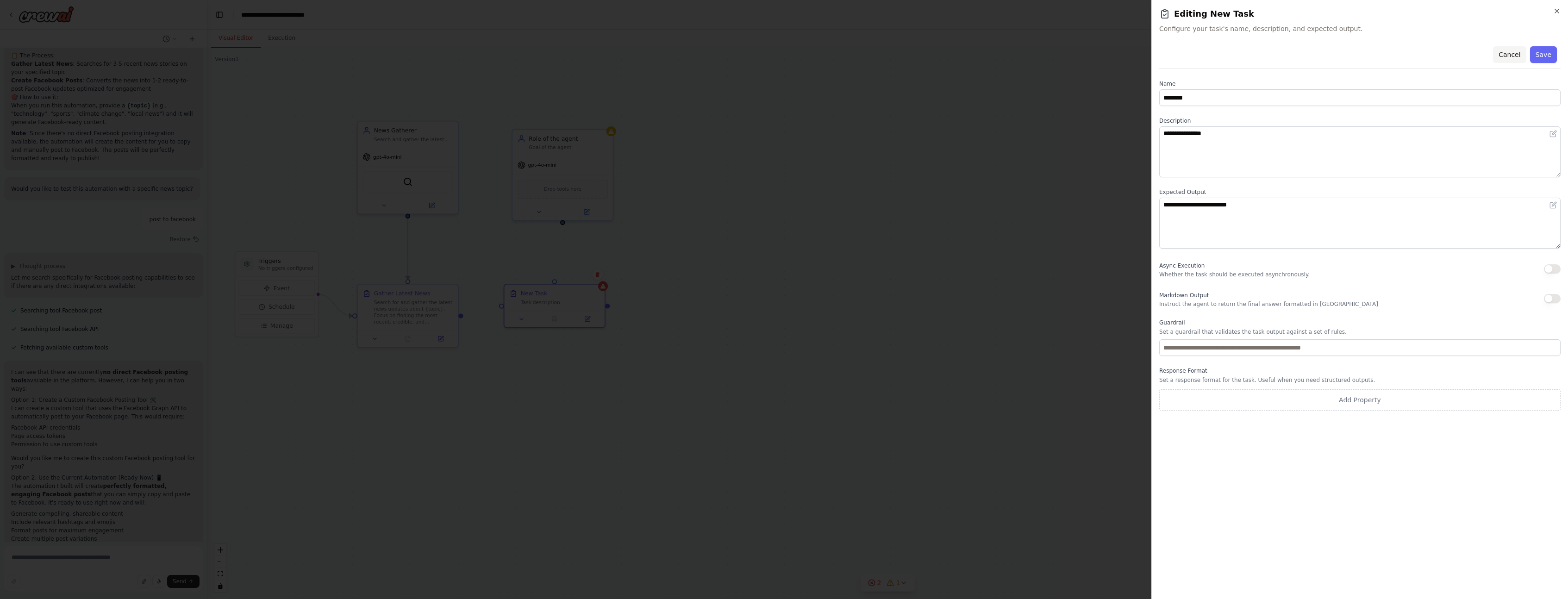
click at [1515, 58] on button "Cancel" at bounding box center [1509, 54] width 33 height 16
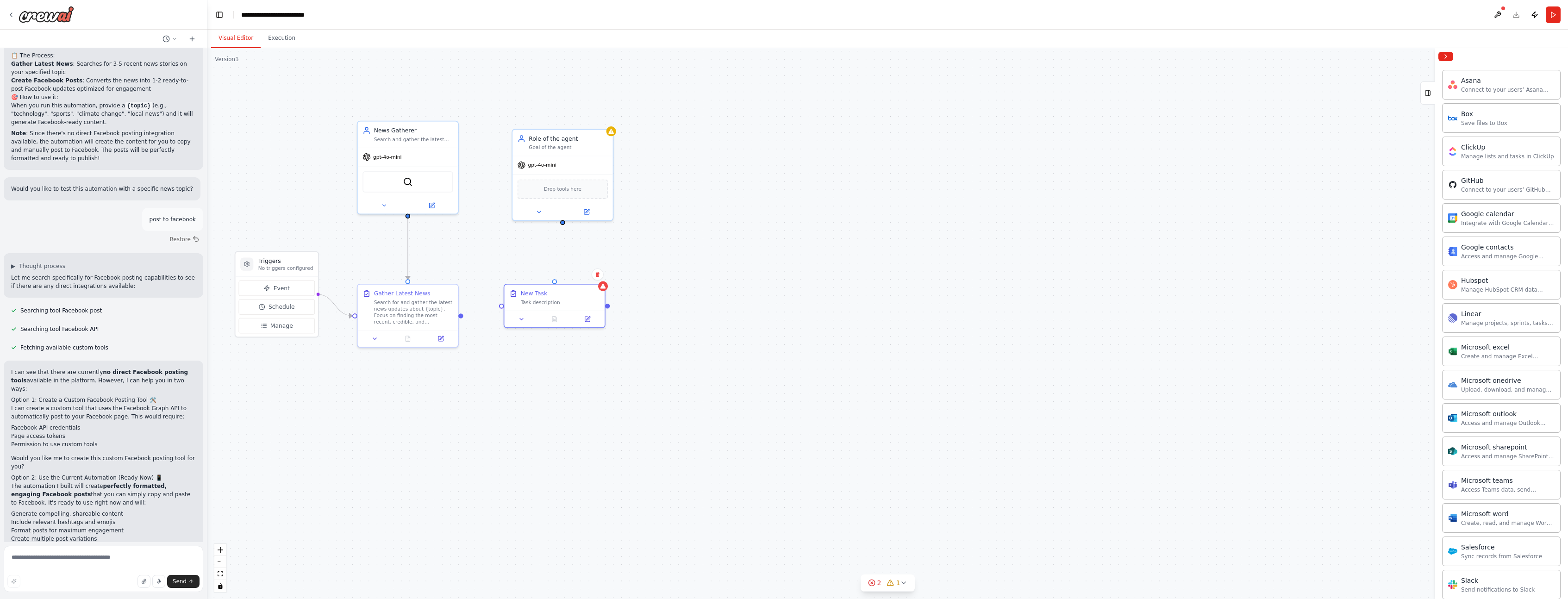
scroll to position [357, 0]
click at [1504, 528] on button "Search & Research" at bounding box center [1501, 522] width 119 height 24
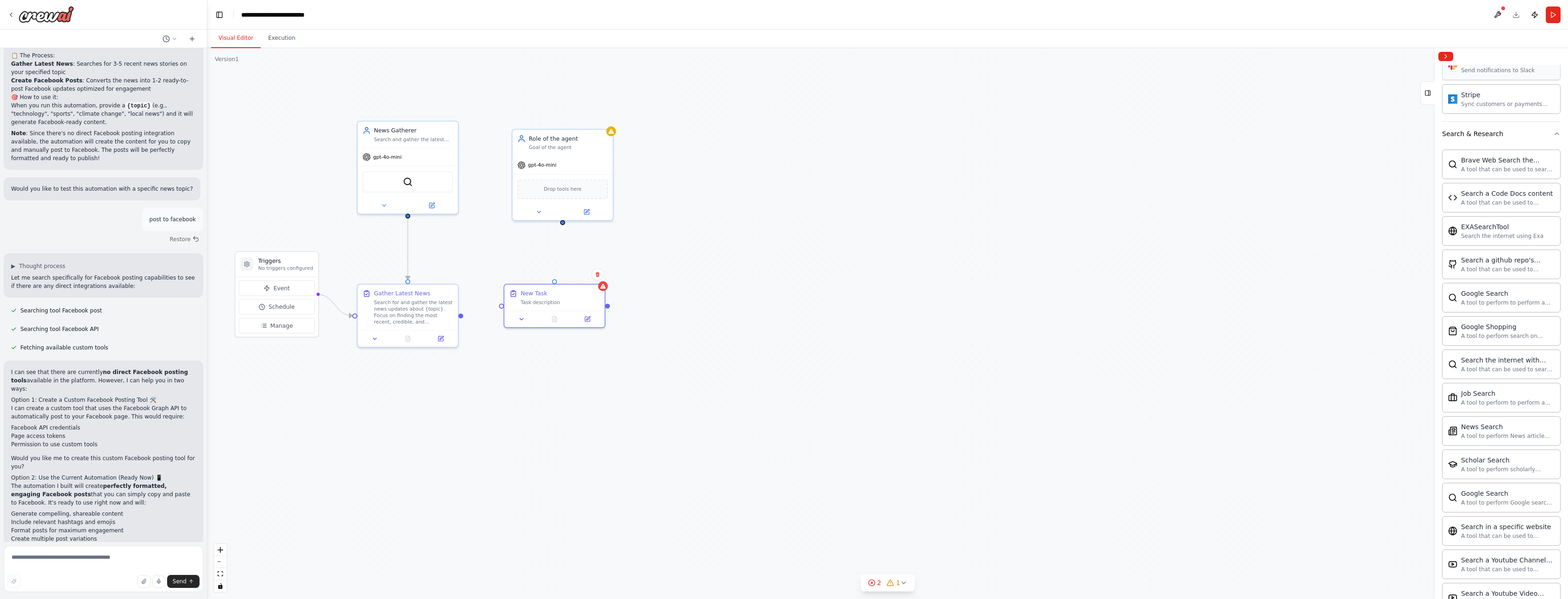
scroll to position [831, 0]
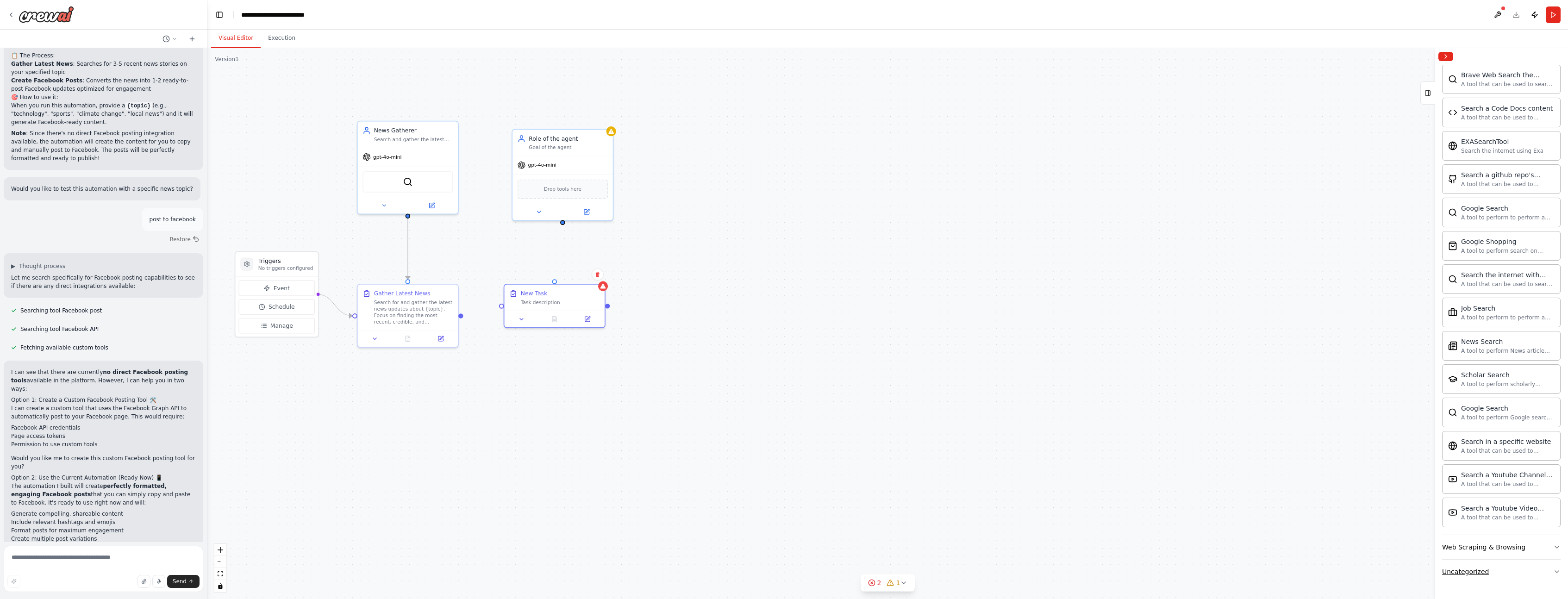
click at [1515, 569] on button "Uncategorized" at bounding box center [1501, 572] width 119 height 24
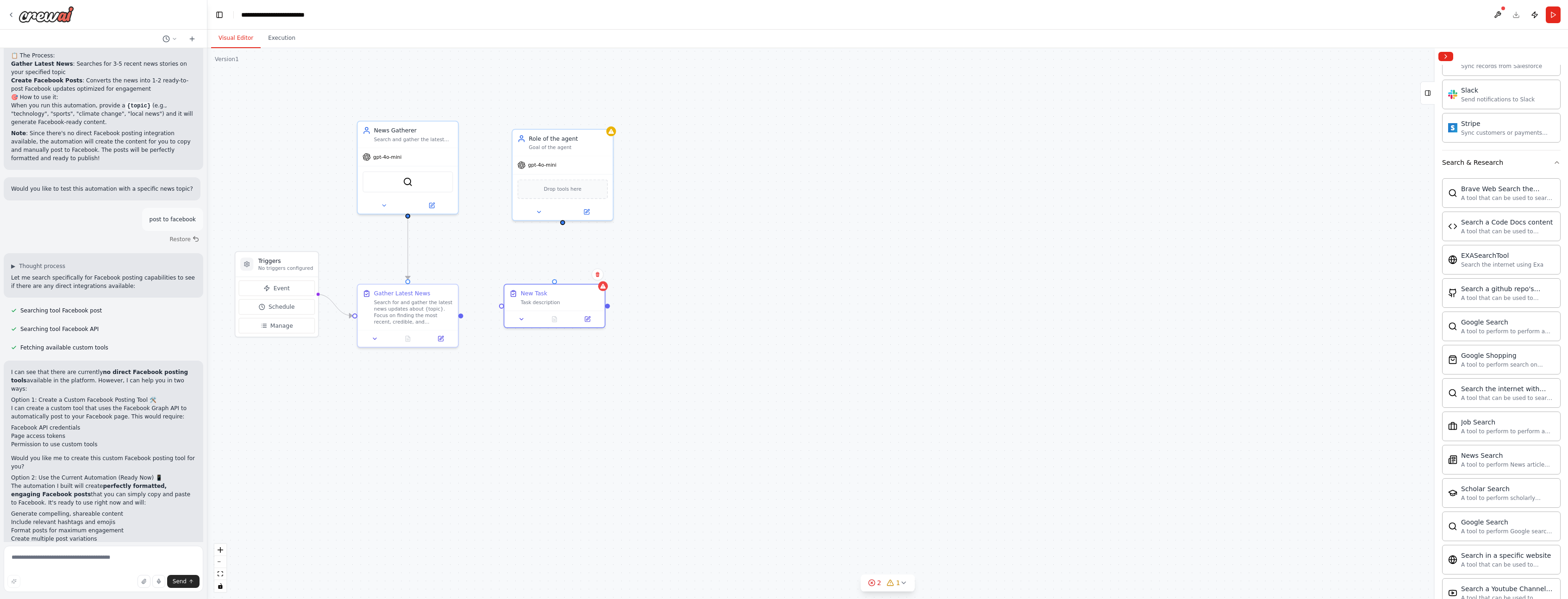
scroll to position [795, 0]
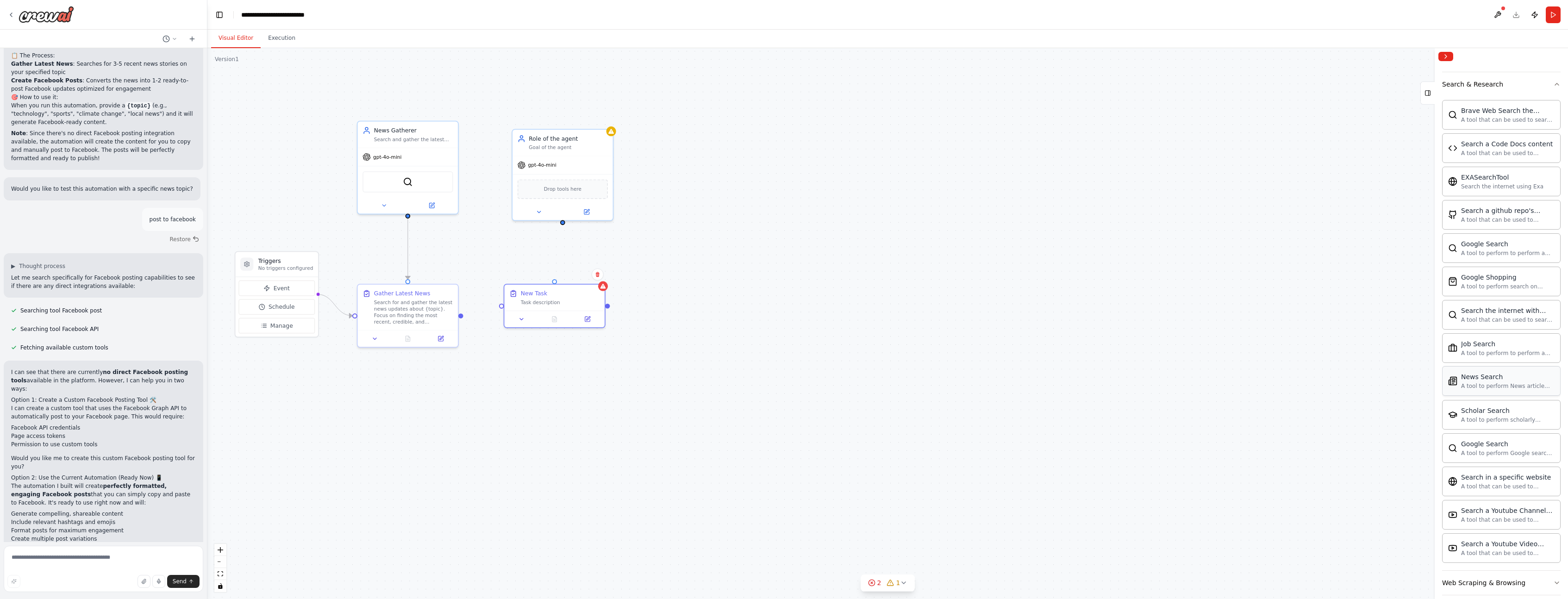
click at [1524, 390] on div "News Search A tool to perform News article search with a search_query." at bounding box center [1501, 381] width 119 height 30
click at [579, 192] on div "SerplyNewsSearchTool" at bounding box center [562, 188] width 90 height 21
click at [548, 191] on div "SerplyNewsSearchTool" at bounding box center [562, 188] width 90 height 21
click at [574, 190] on div "SerplyNewsSearchTool" at bounding box center [562, 188] width 90 height 21
click at [586, 213] on icon at bounding box center [586, 211] width 4 height 4
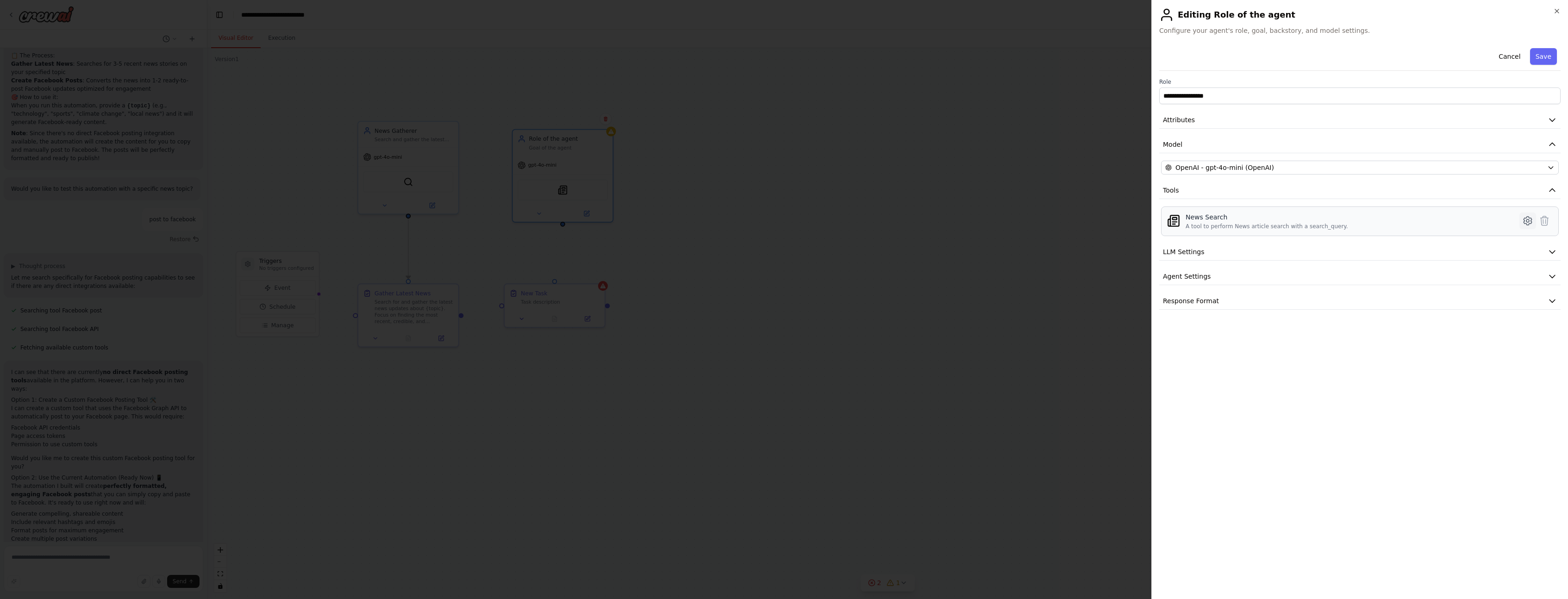
click at [1525, 220] on icon at bounding box center [1528, 221] width 11 height 11
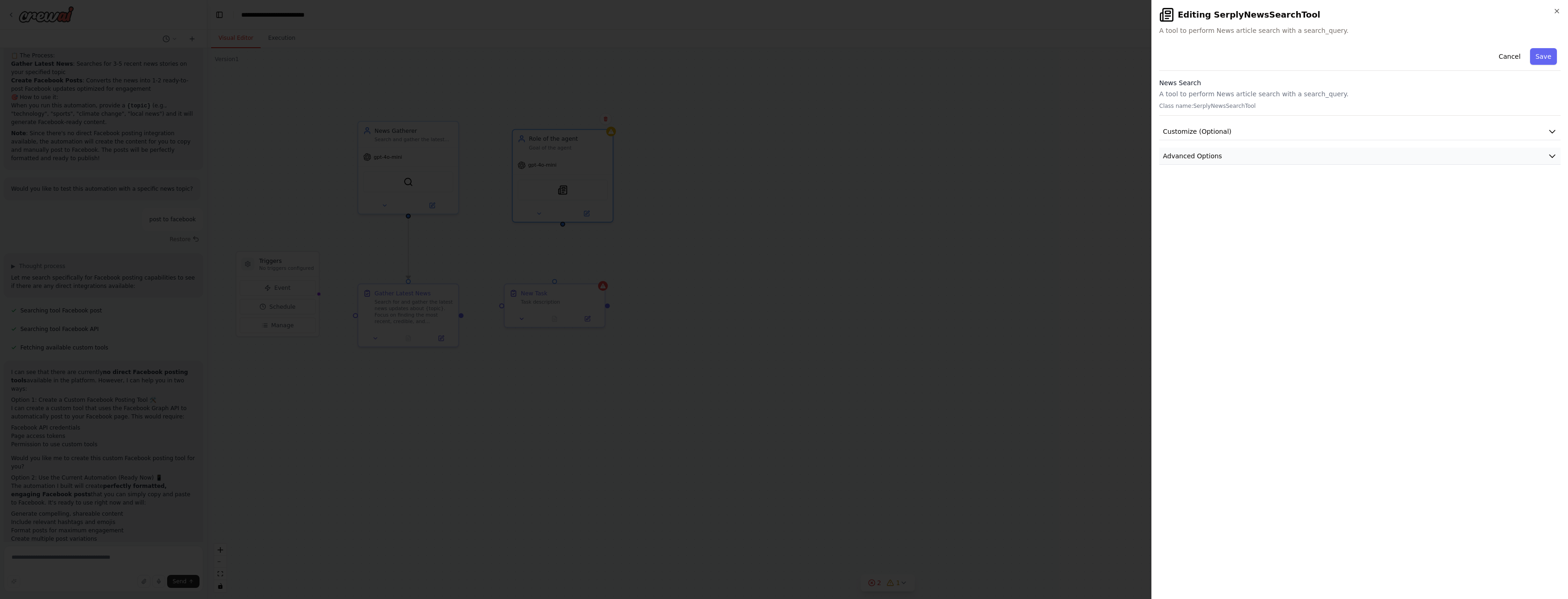
click at [1281, 152] on button "Advanced Options" at bounding box center [1360, 156] width 402 height 17
click at [1278, 129] on button "Customize (Optional)" at bounding box center [1360, 132] width 402 height 17
click at [1514, 58] on button "Cancel" at bounding box center [1509, 56] width 33 height 16
click at [1233, 257] on button "LLM Settings" at bounding box center [1360, 252] width 402 height 17
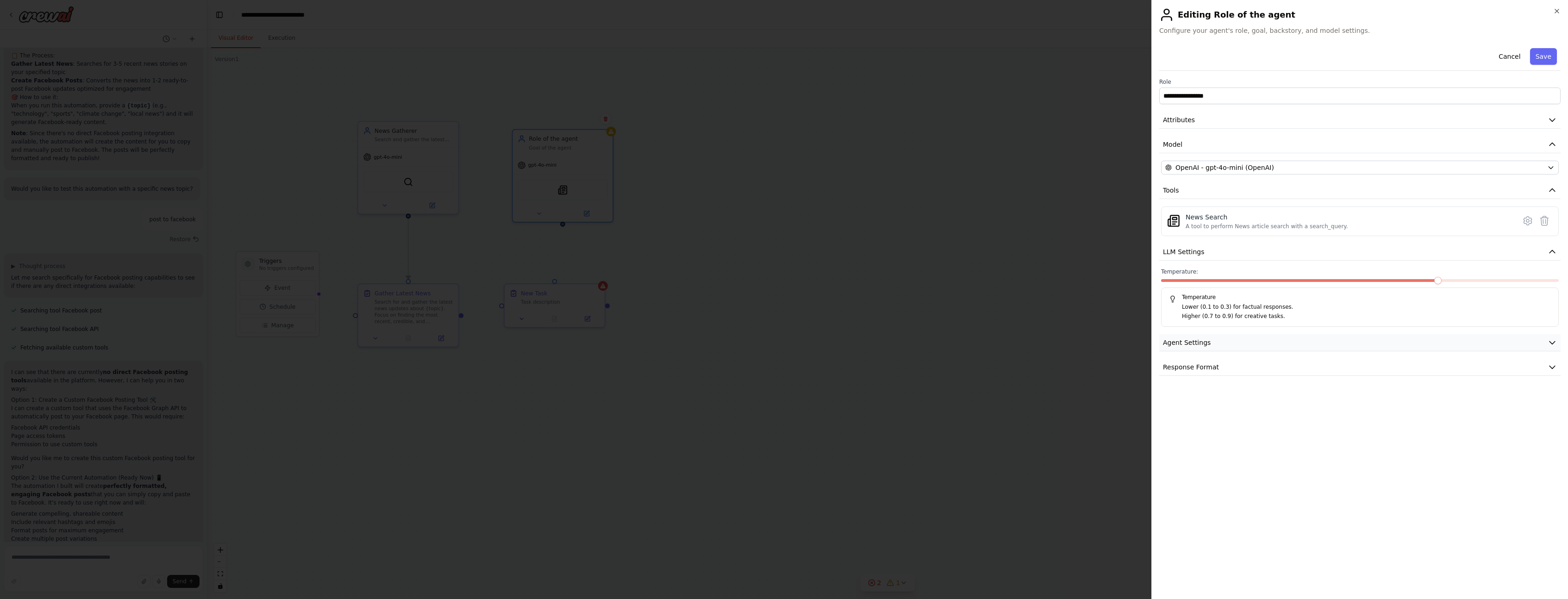
click at [1226, 340] on button "Agent Settings" at bounding box center [1360, 343] width 402 height 17
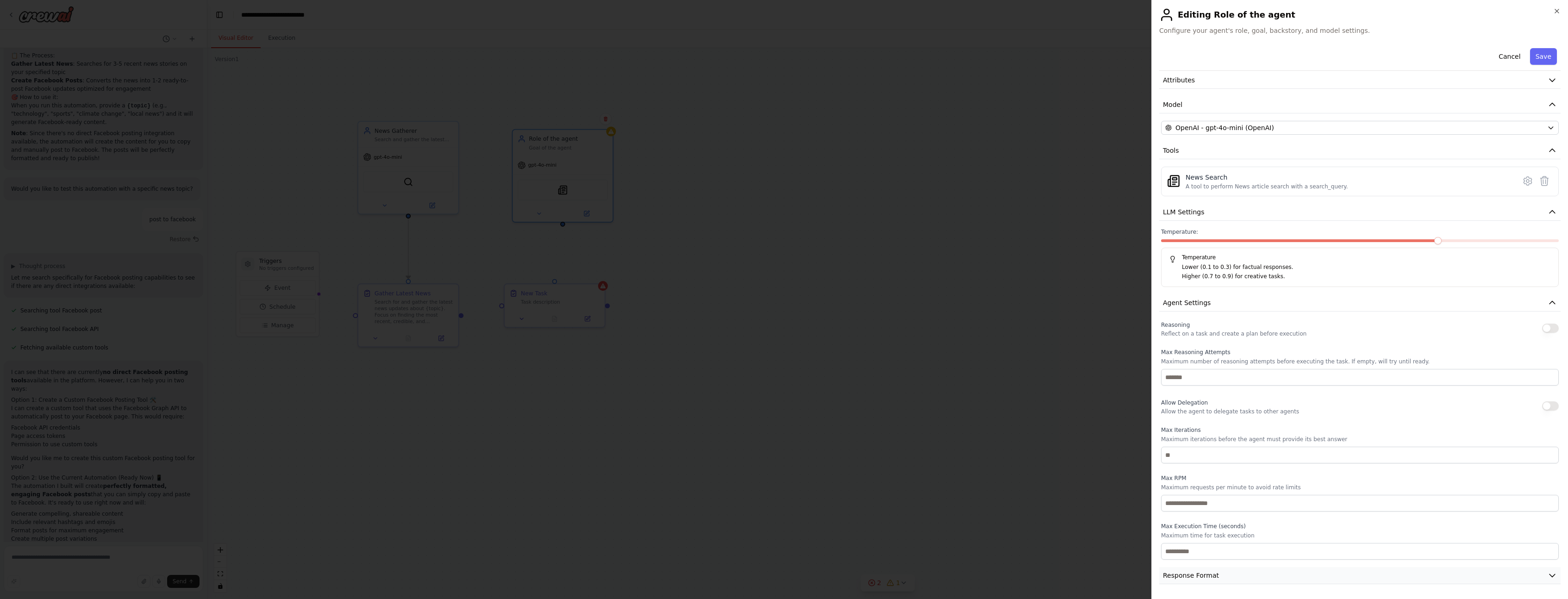
click at [1219, 570] on button "Response Format" at bounding box center [1360, 576] width 402 height 17
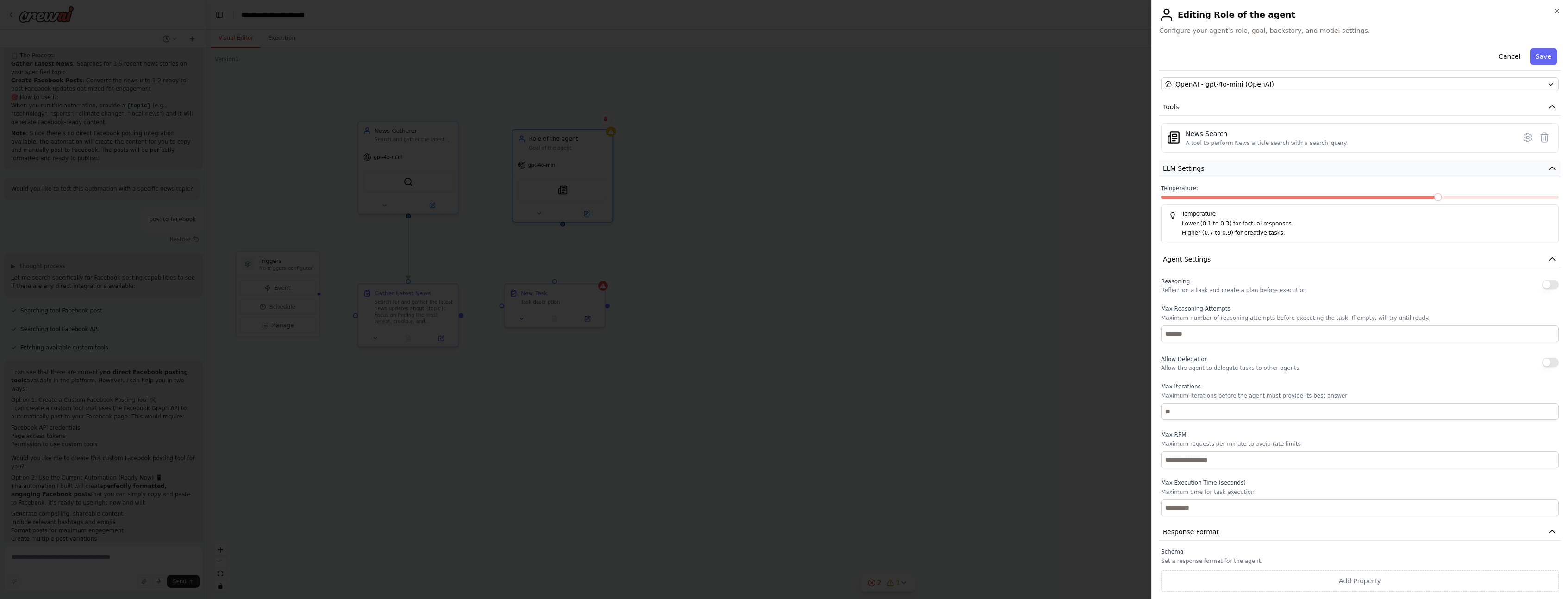
scroll to position [0, 0]
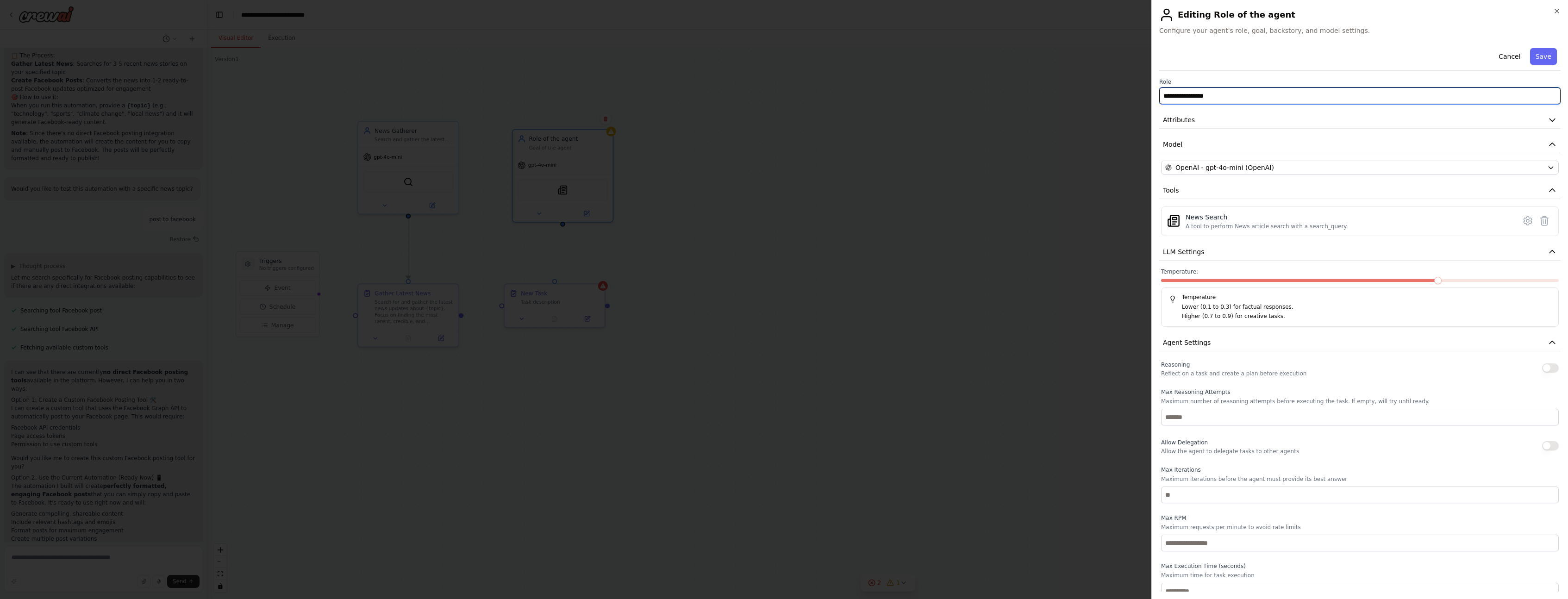
click at [1255, 97] on input "**********" at bounding box center [1360, 96] width 402 height 16
click at [1556, 123] on icon "button" at bounding box center [1552, 120] width 9 height 9
